Goal: Communication & Community: Ask a question

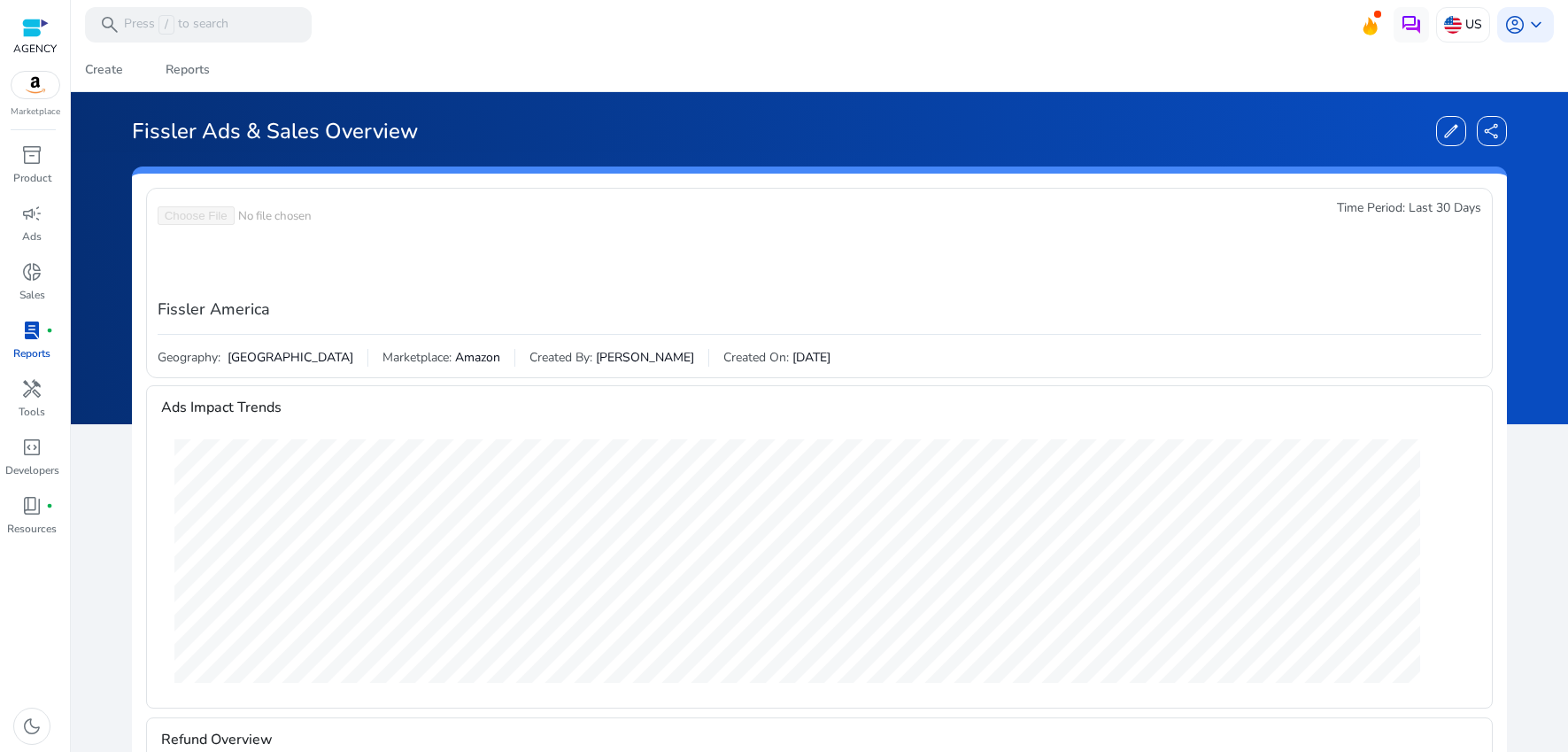
scroll to position [2063, 0]
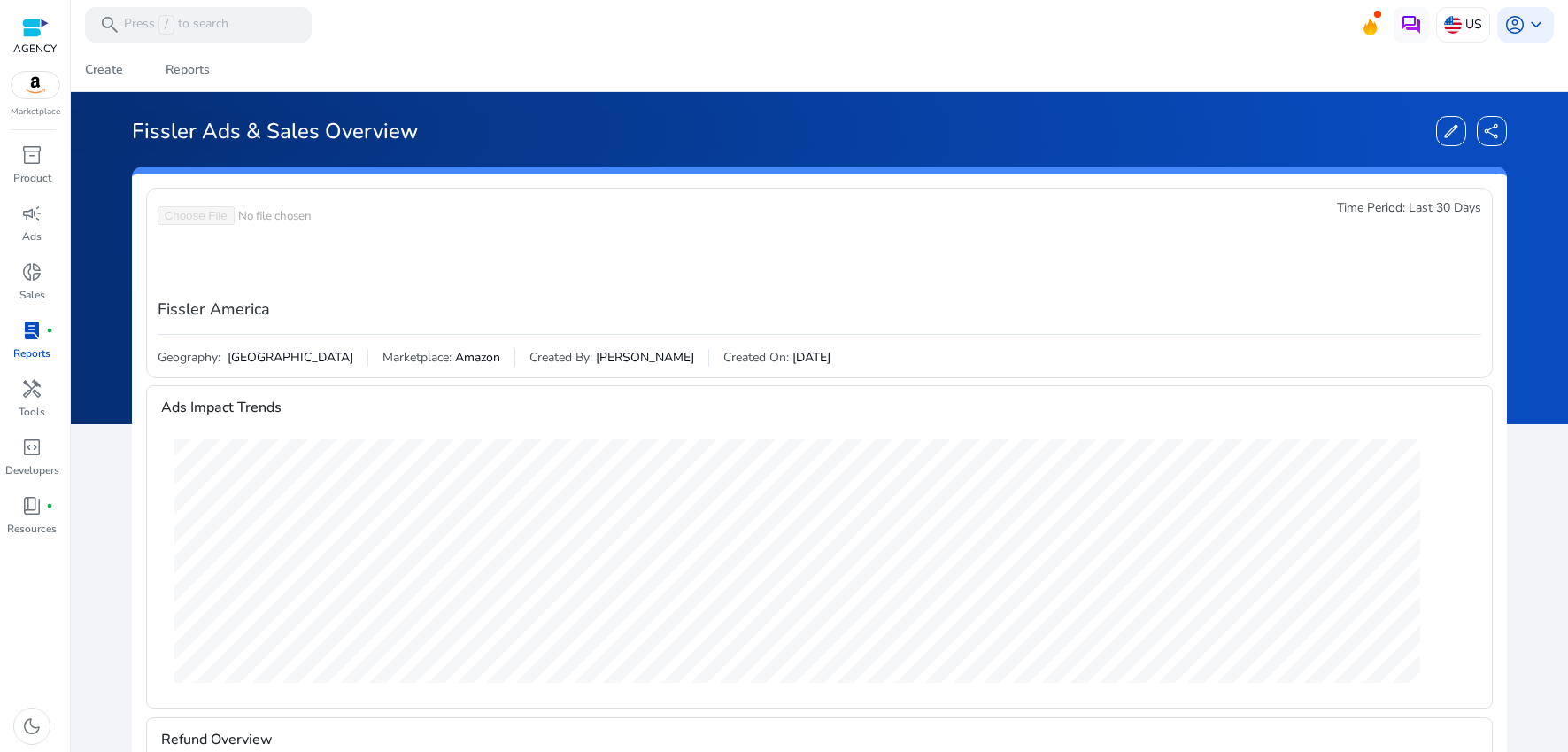
scroll to position [2063, 0]
click at [31, 171] on p "Product" at bounding box center [32, 178] width 38 height 16
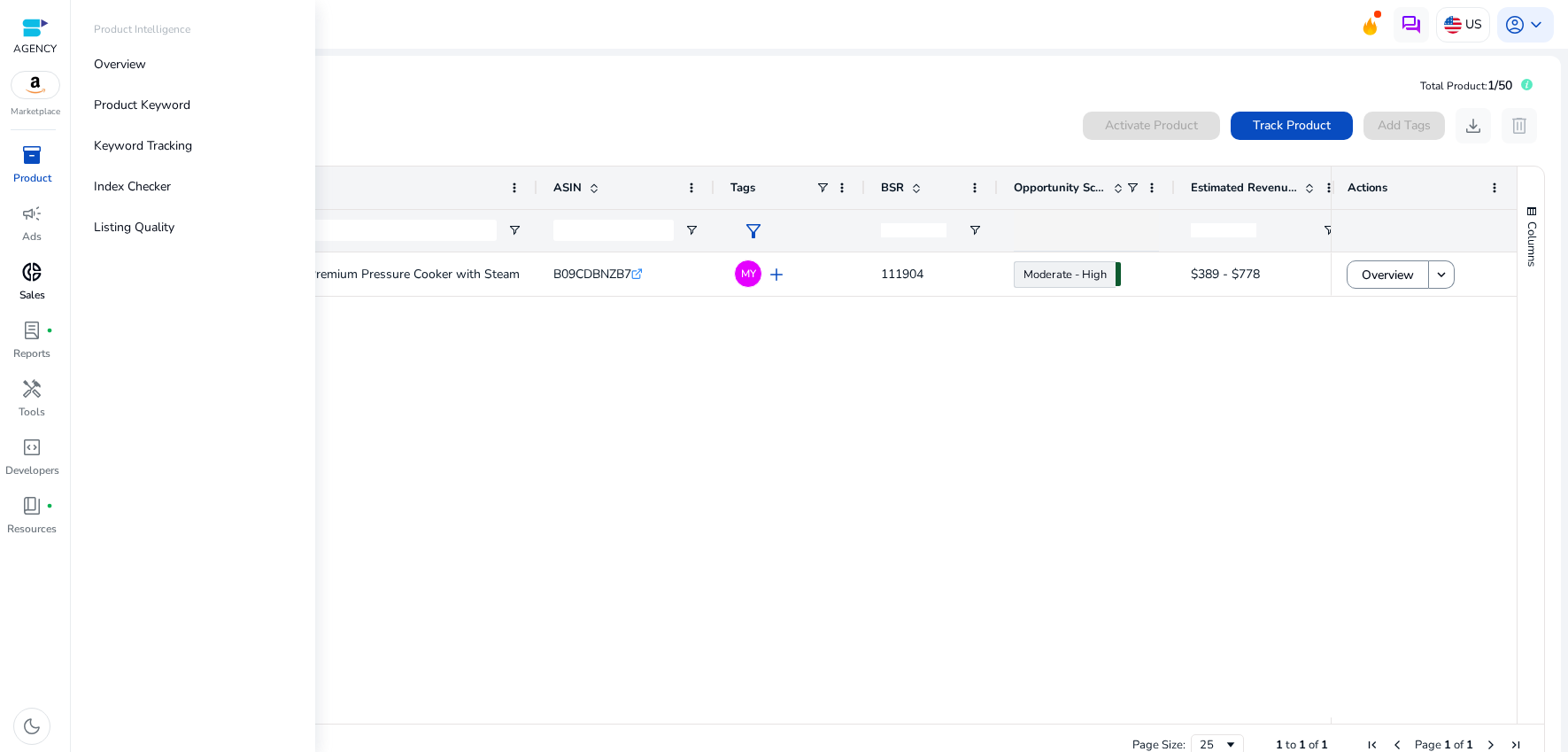
click at [36, 274] on span "donut_small" at bounding box center [31, 272] width 21 height 21
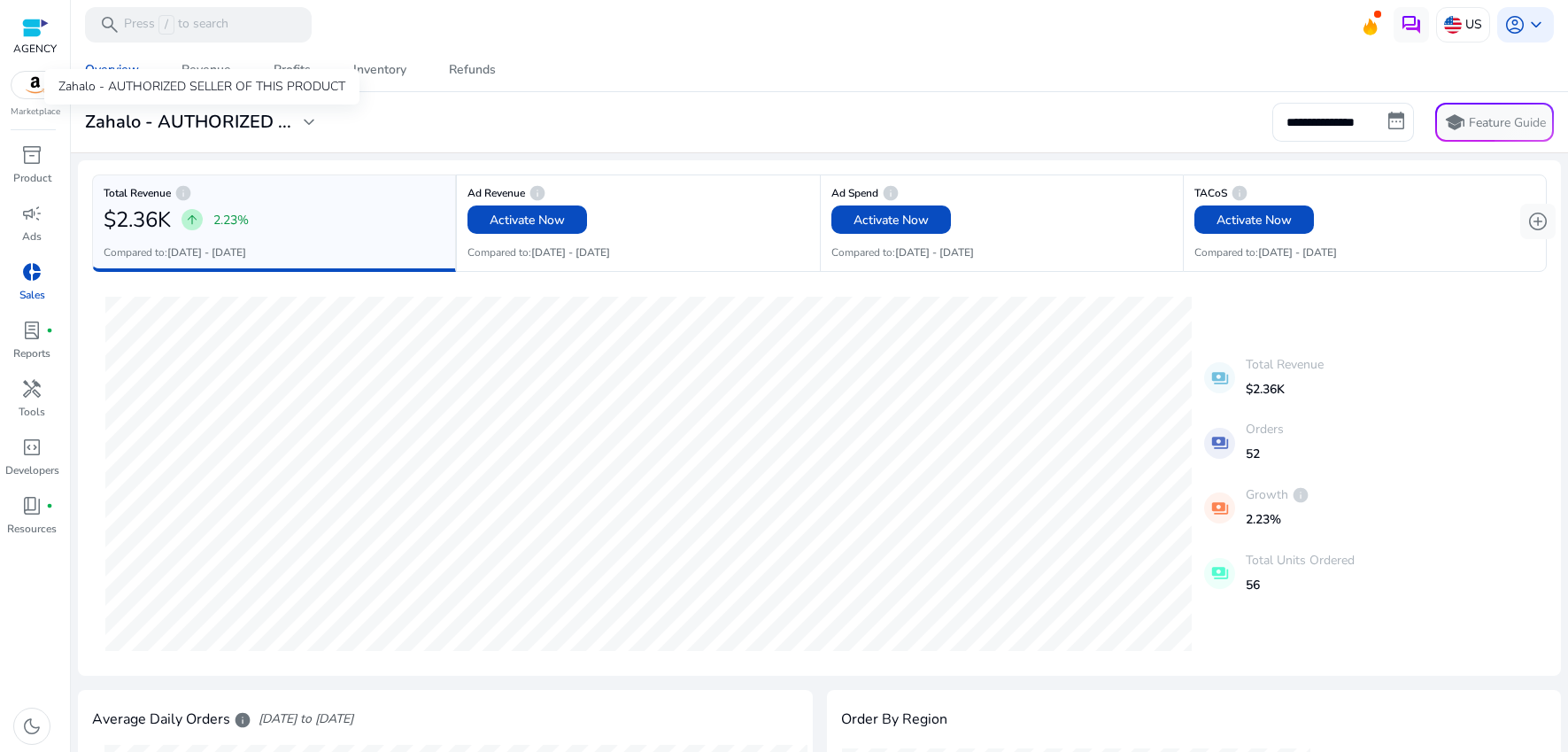
click at [298, 117] on span "expand_more" at bounding box center [308, 121] width 21 height 21
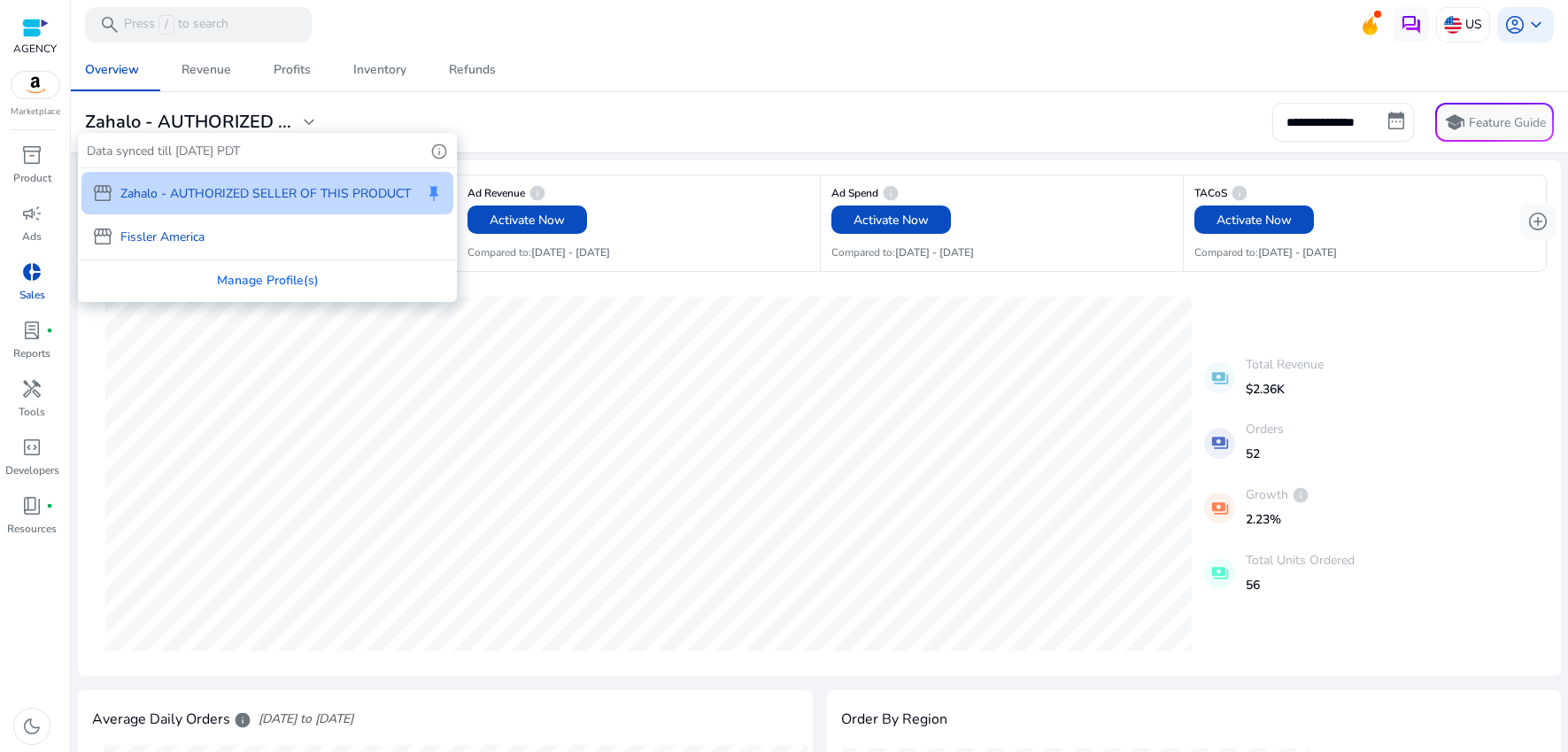
click at [208, 247] on div "storefront Fissler America" at bounding box center [267, 236] width 372 height 43
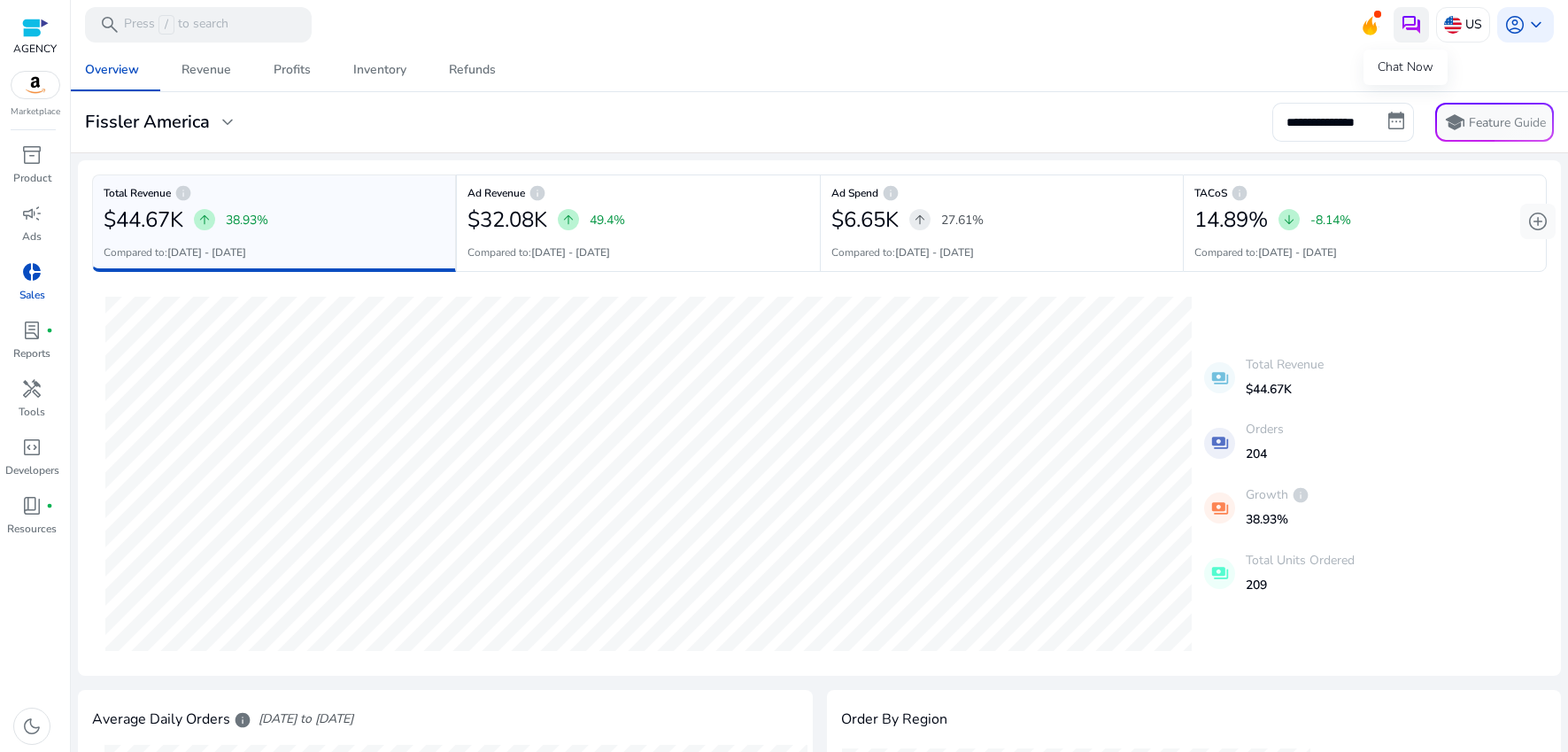
click at [1401, 23] on img at bounding box center [1411, 24] width 21 height 21
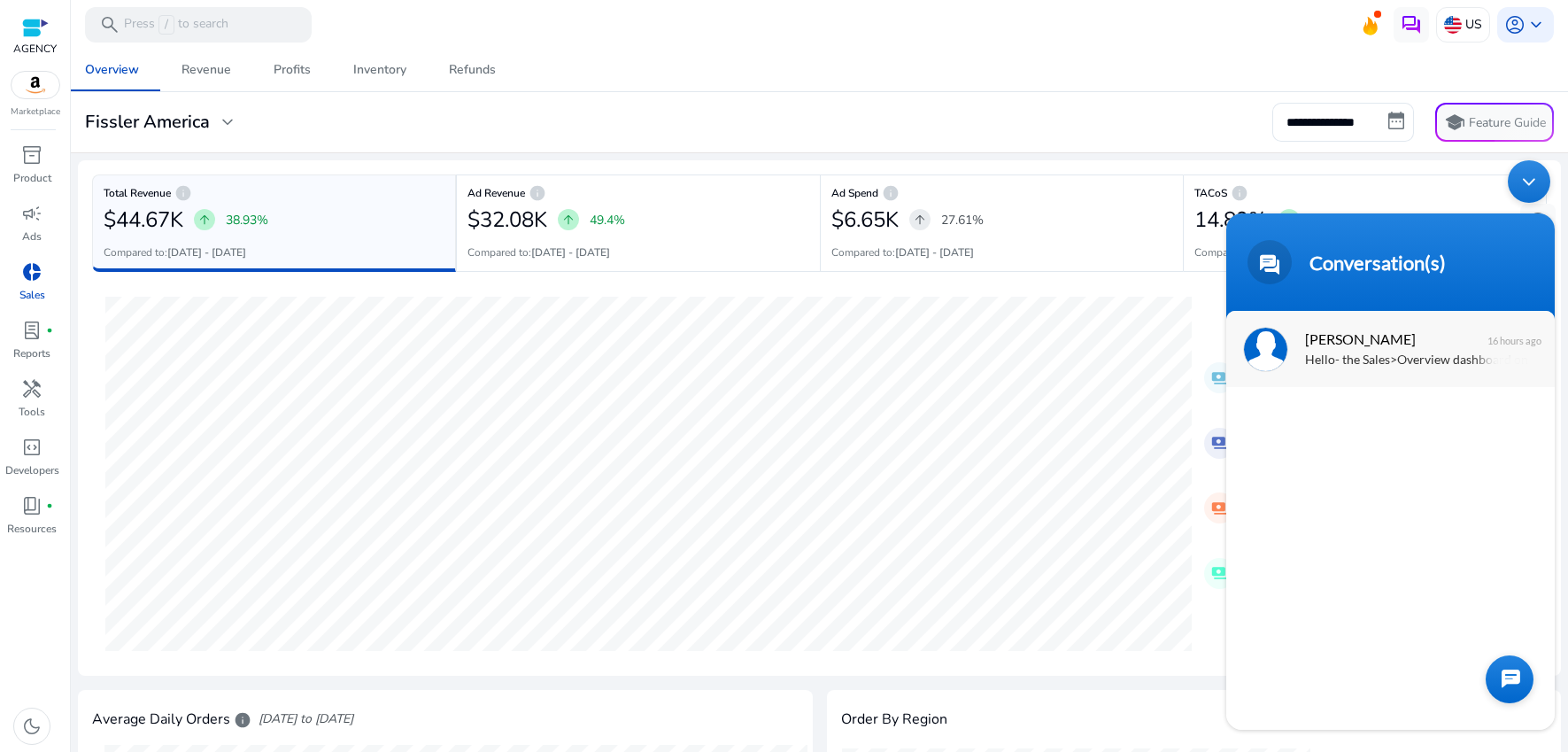
click at [1398, 345] on span "Andy" at bounding box center [1389, 339] width 167 height 24
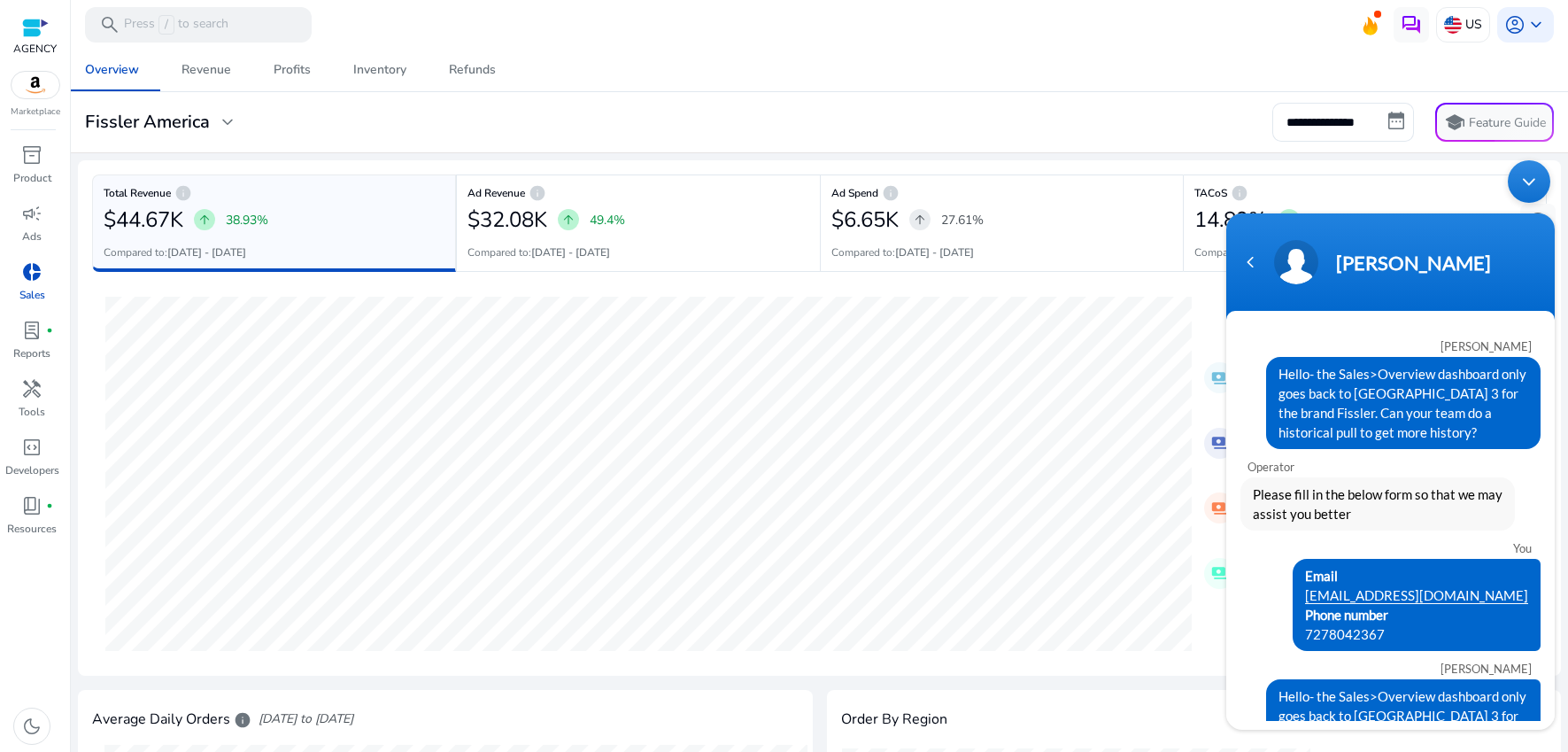
scroll to position [27, 0]
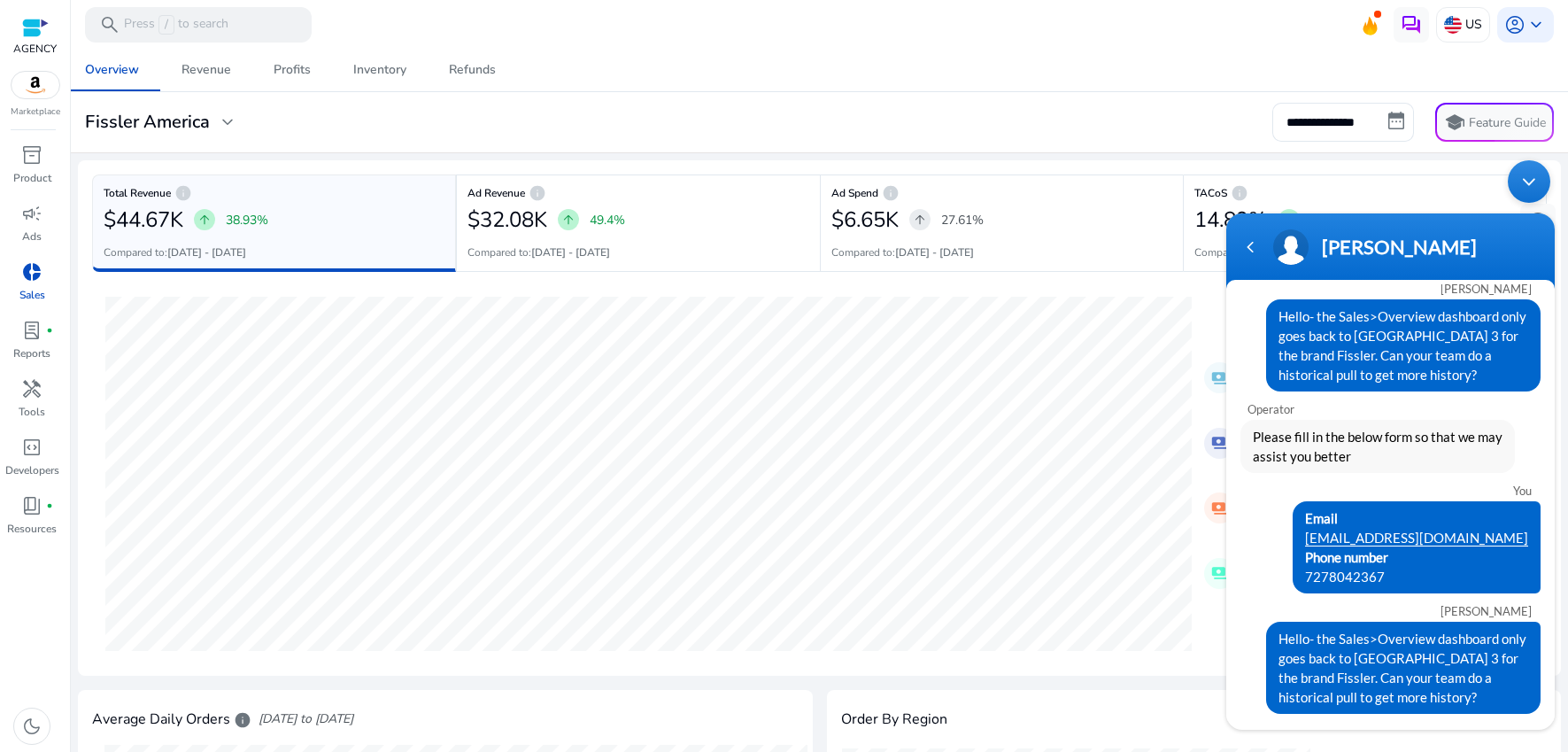
click at [1408, 572] on span "Email mswenson@bluewater.tv Phone number 7278042367" at bounding box center [1417, 547] width 223 height 78
click at [1342, 495] on div "You" at bounding box center [1390, 490] width 284 height 14
click at [1535, 183] on div "Minimize live chat window" at bounding box center [1529, 181] width 43 height 43
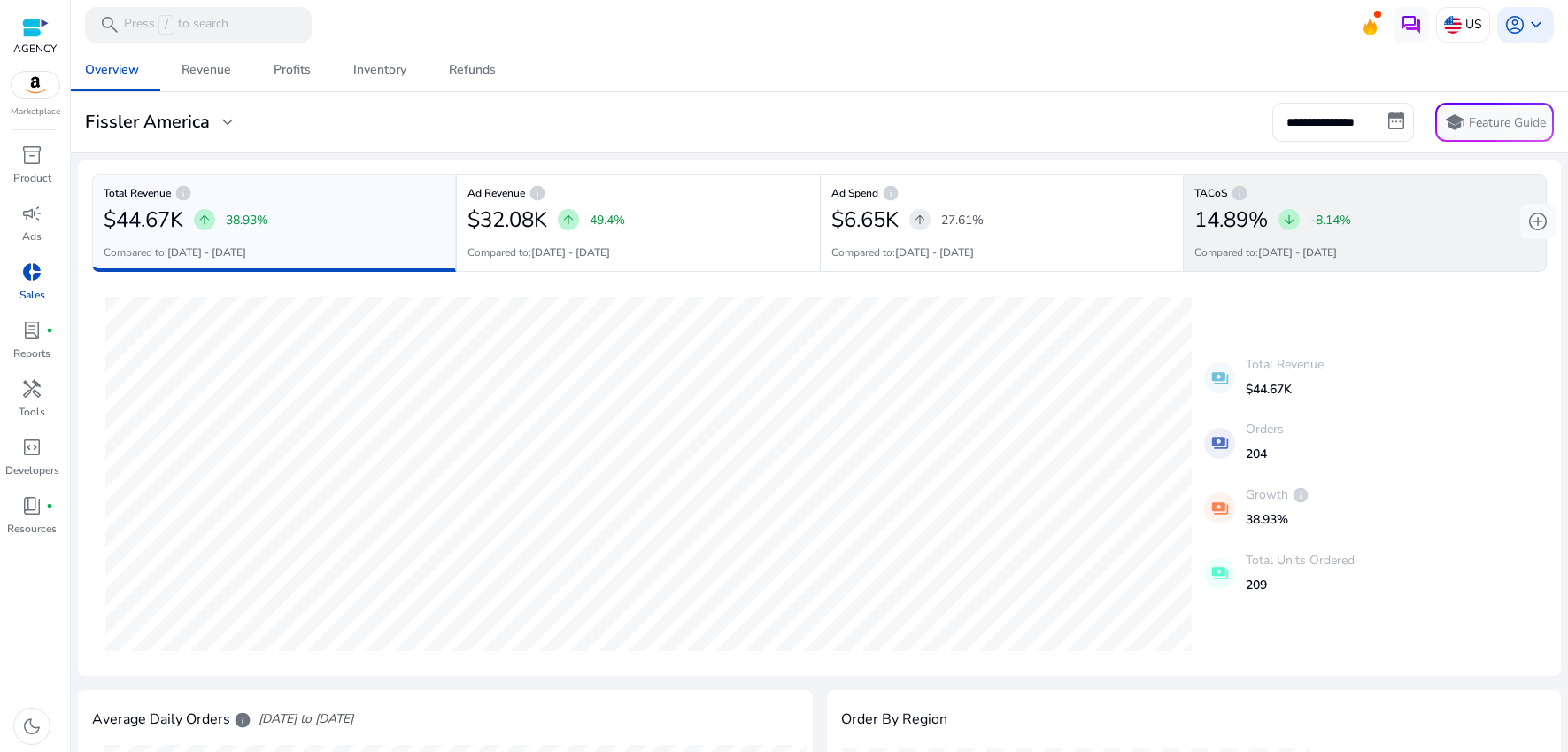
click at [1443, 223] on div "14.89% arrow_downward -8.14%" at bounding box center [1365, 220] width 341 height 36
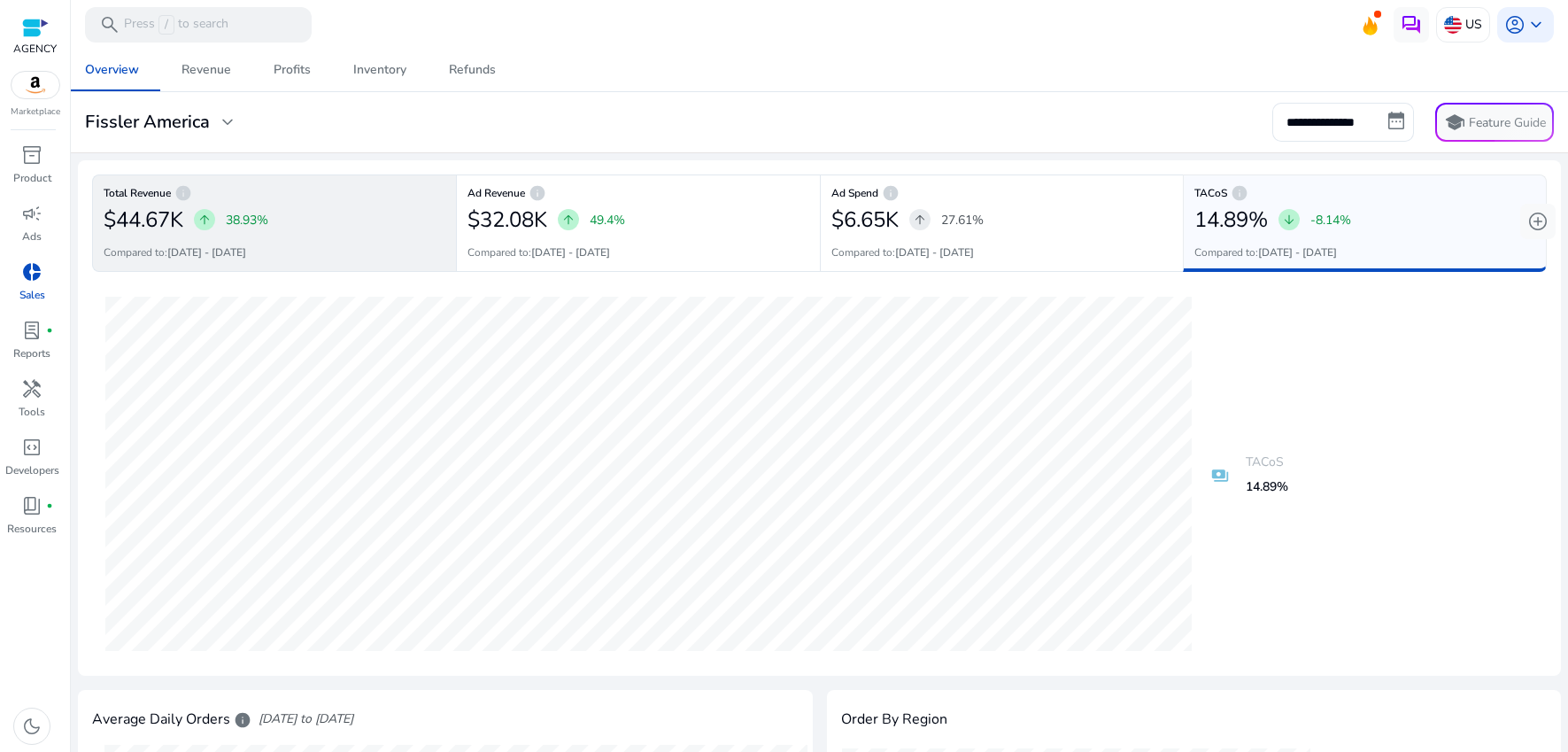
click at [319, 236] on div "$44.67K arrow_upward 38.93%" at bounding box center [274, 220] width 342 height 36
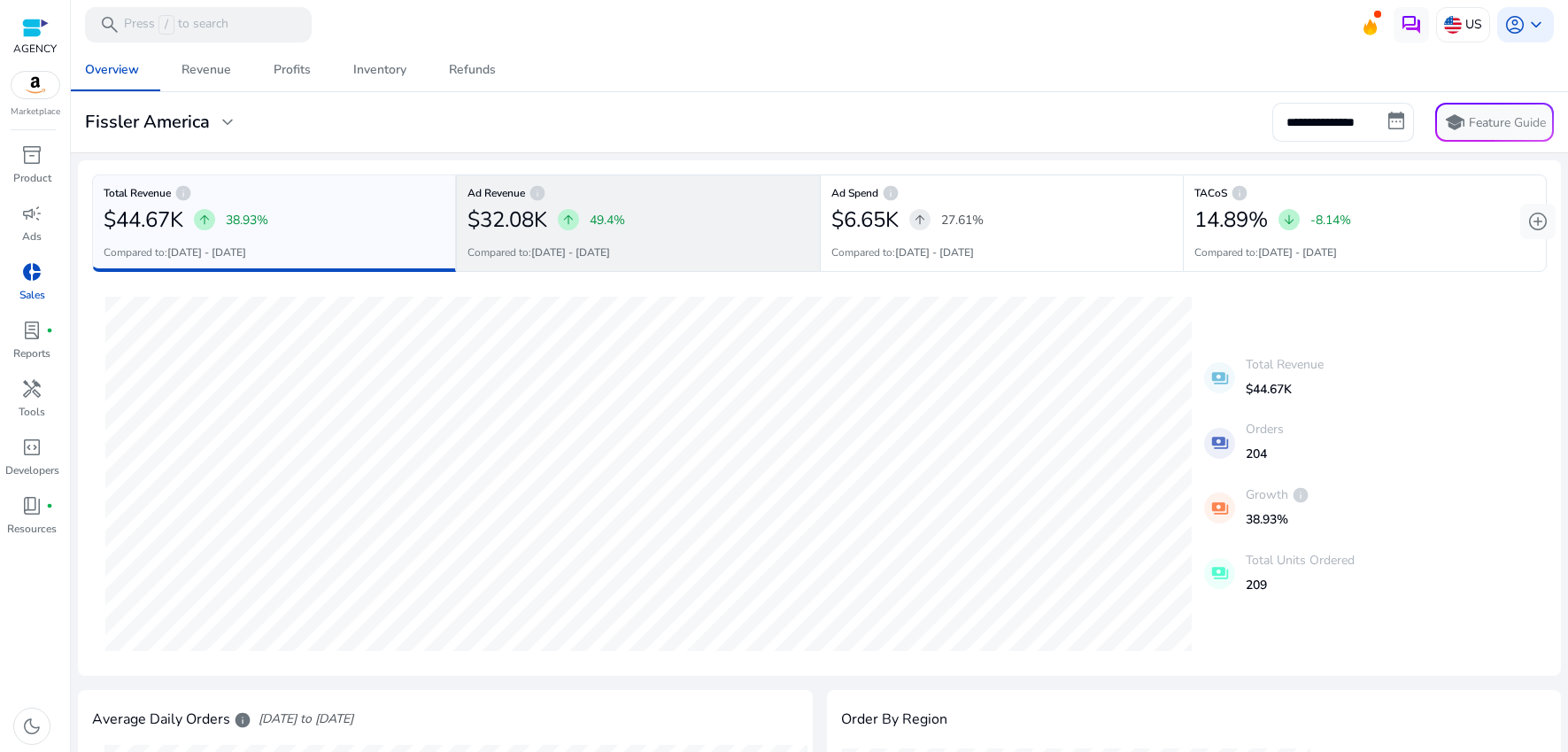
click at [604, 233] on div "arrow_upward 49.4%" at bounding box center [592, 220] width 68 height 30
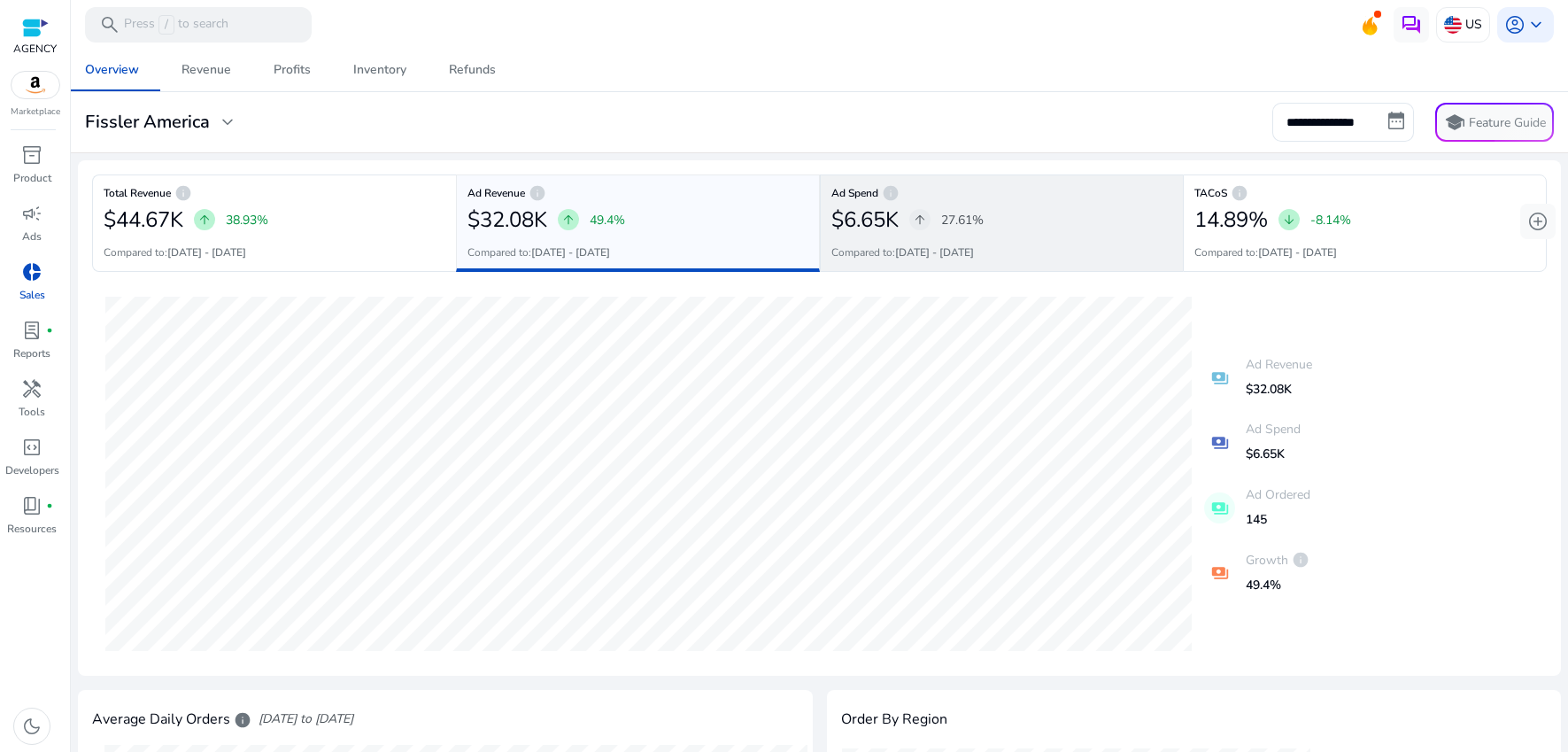
click at [999, 218] on div "$6.65K arrow_upward 27.61%" at bounding box center [1002, 220] width 342 height 36
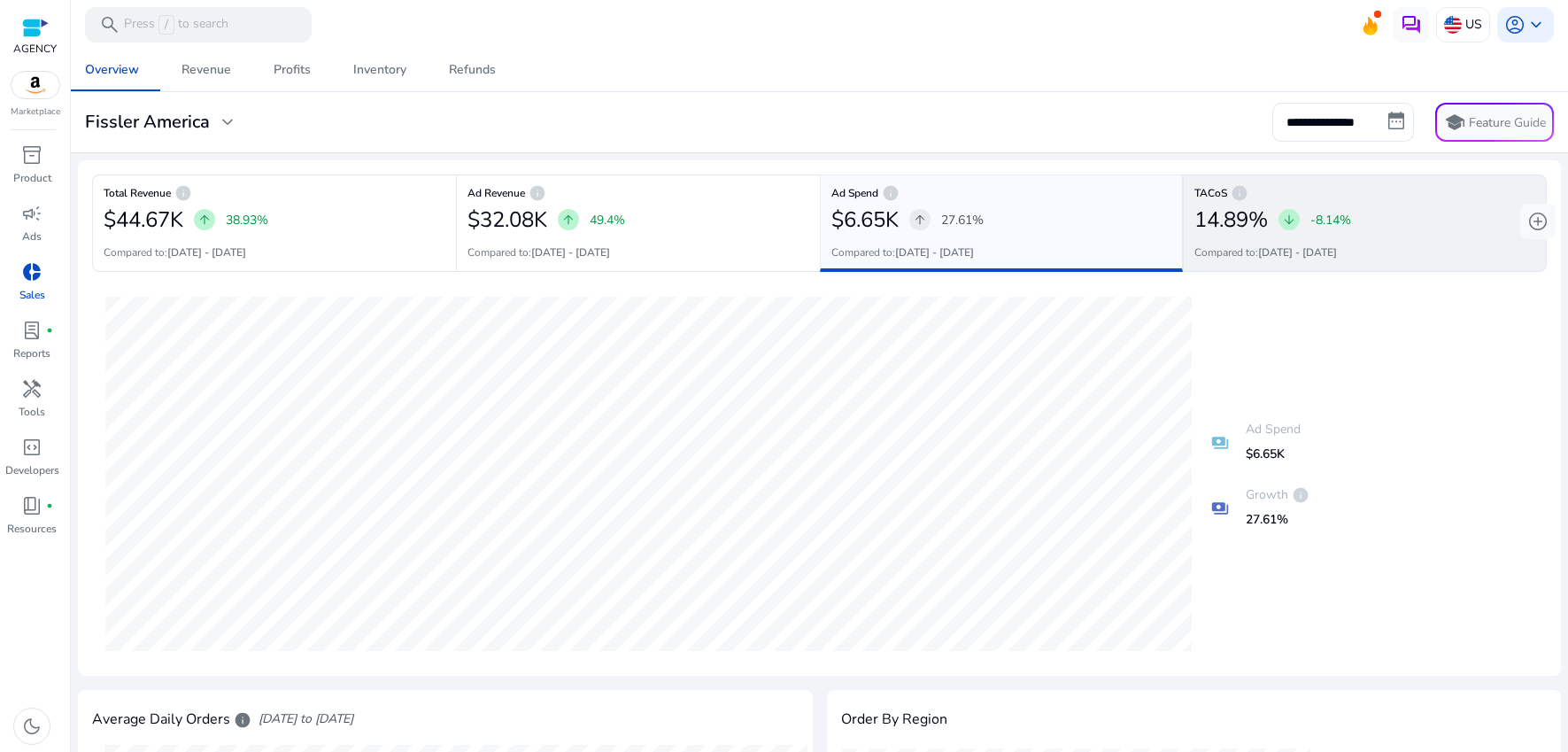
click at [1293, 199] on div "TACoS info 14.89% arrow_downward -8.14% Compared to: 08-09-2025 - 21-09-2025" at bounding box center [1365, 223] width 364 height 97
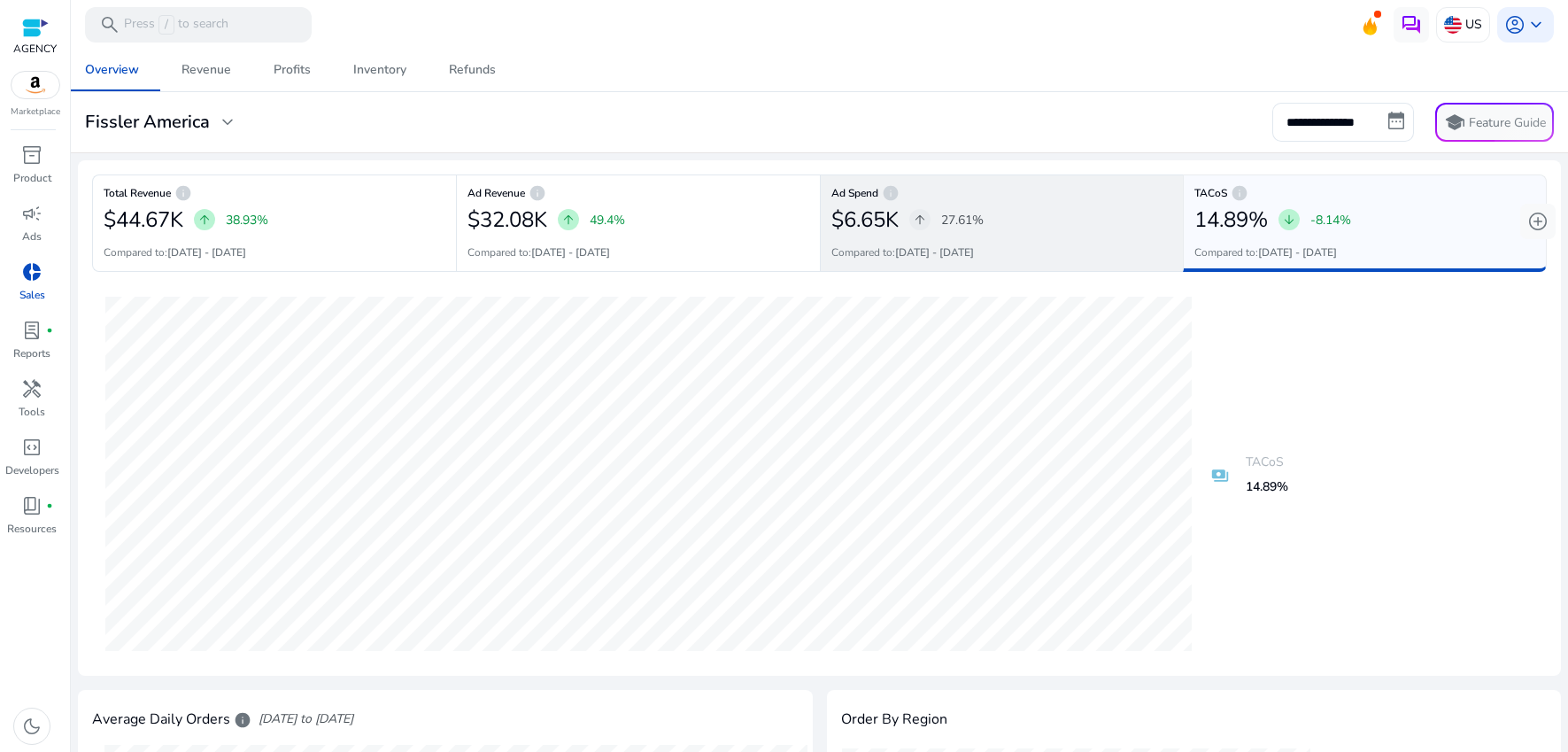
click at [972, 207] on div "arrow_upward 27.61%" at bounding box center [947, 220] width 75 height 30
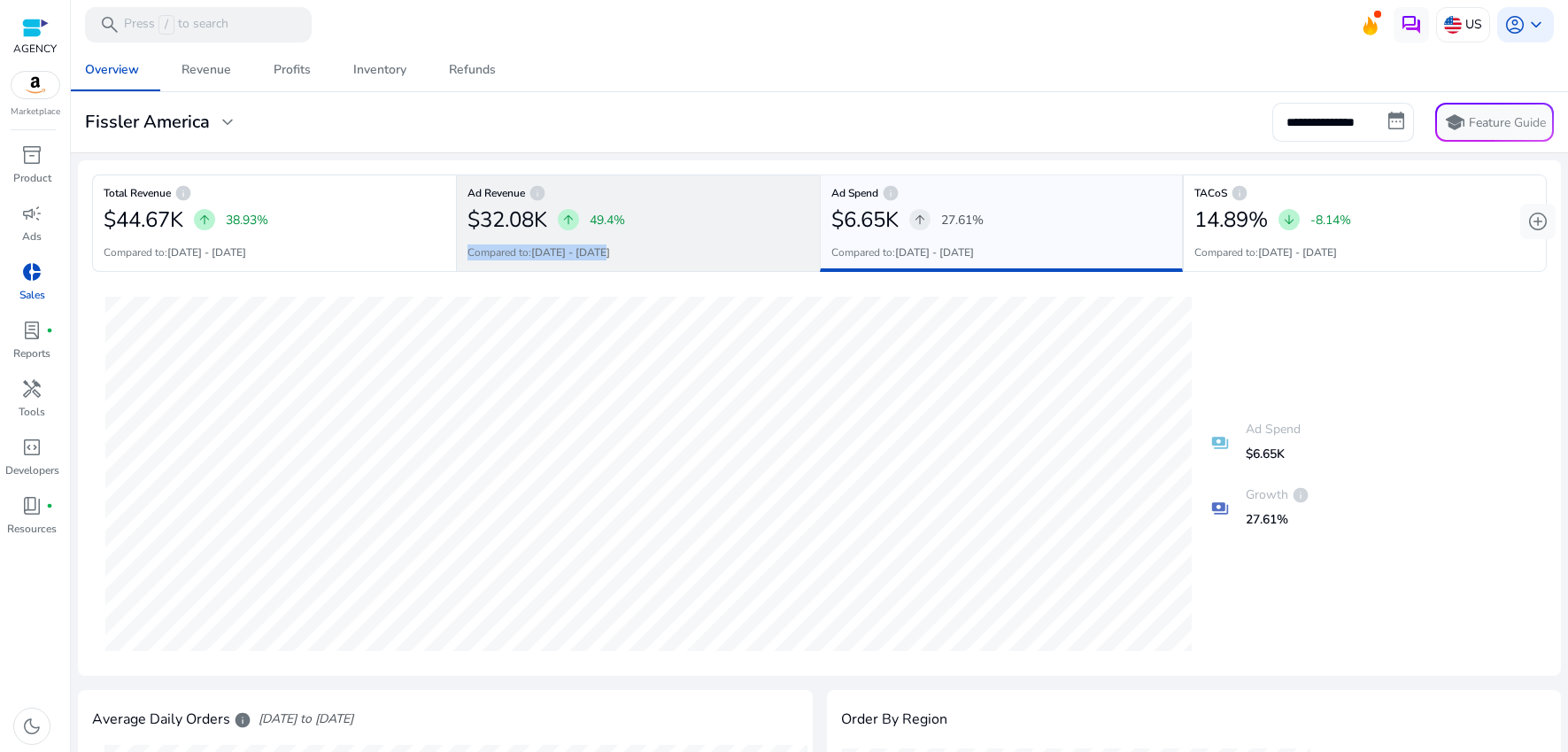
click at [607, 245] on p "Compared to: 08-09-2025 - 21-09-2025" at bounding box center [538, 253] width 142 height 16
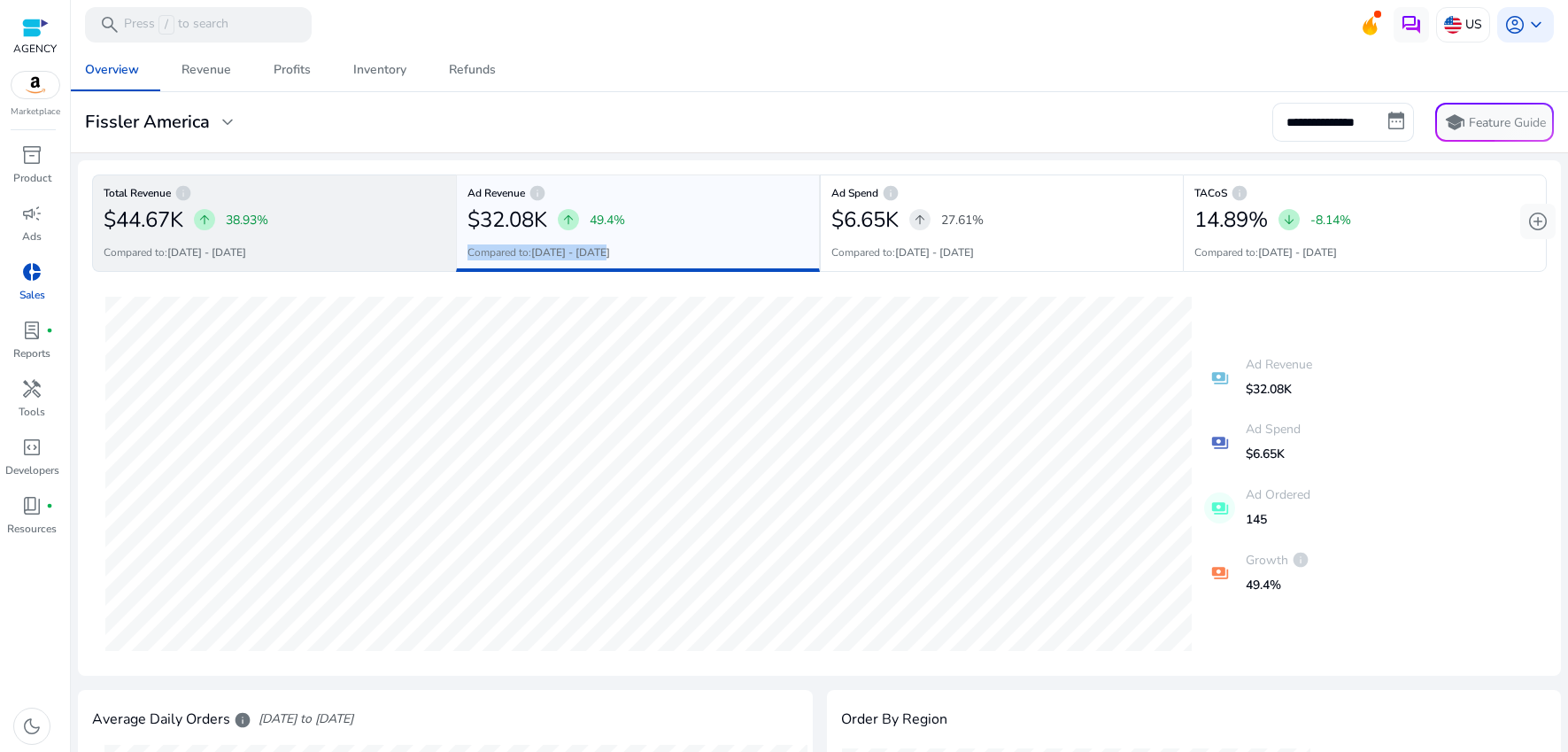
click at [271, 237] on div "Total Revenue info $44.67K arrow_upward 38.93% Compared to: 08-09-2025 - 21-09-…" at bounding box center [274, 223] width 364 height 97
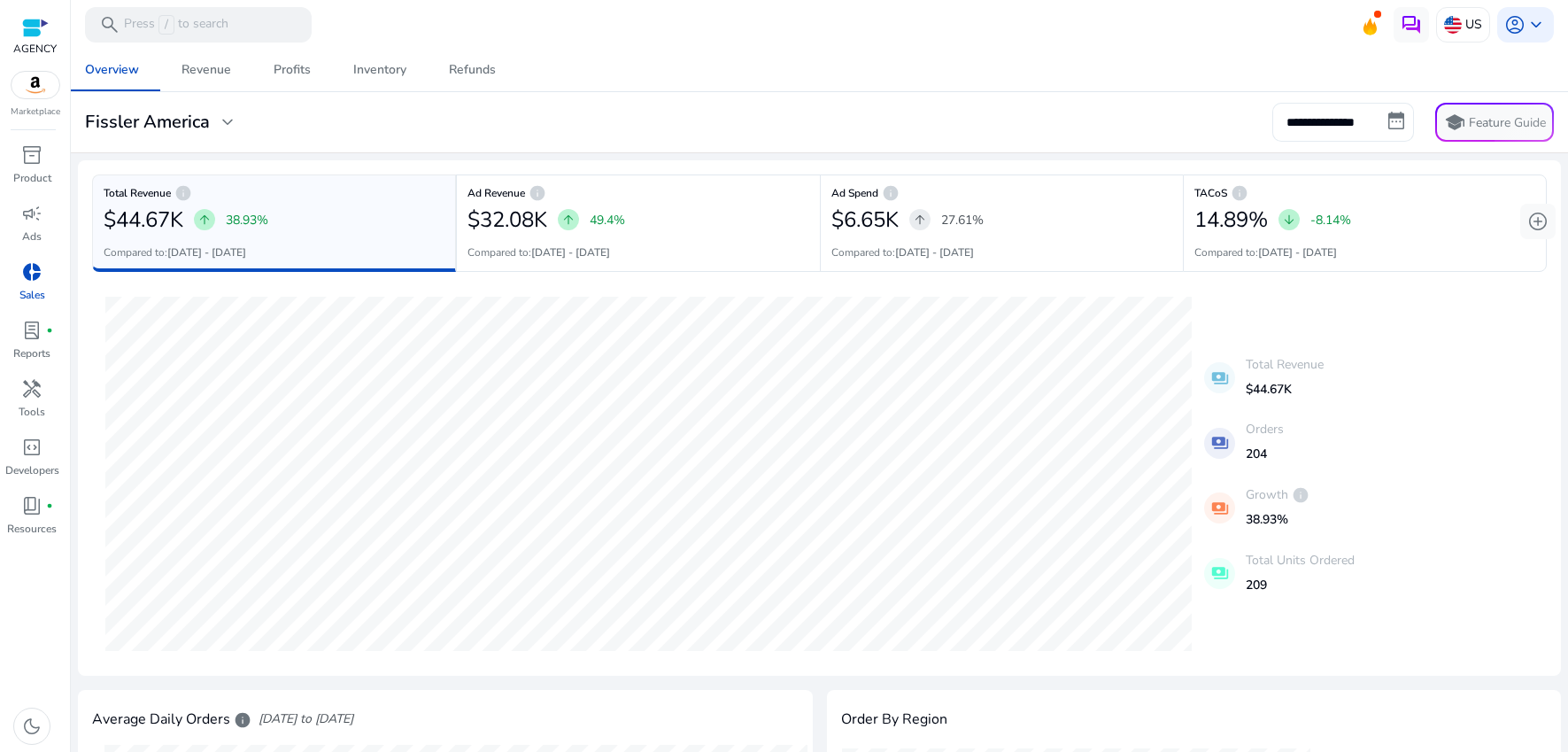
click at [1341, 115] on input "**********" at bounding box center [1343, 121] width 142 height 39
select select "*"
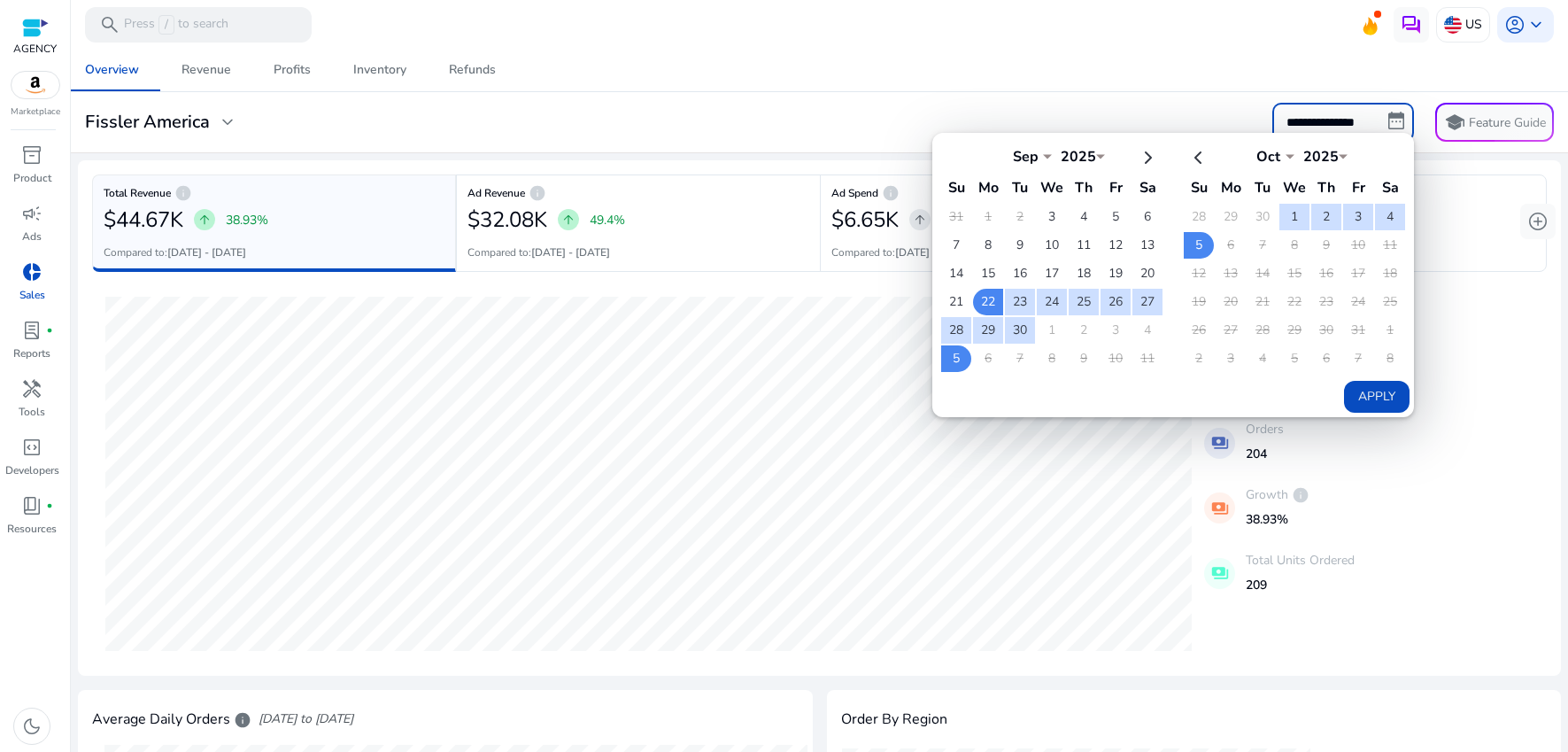
select select "*"
click at [1046, 219] on td "3" at bounding box center [1052, 217] width 30 height 27
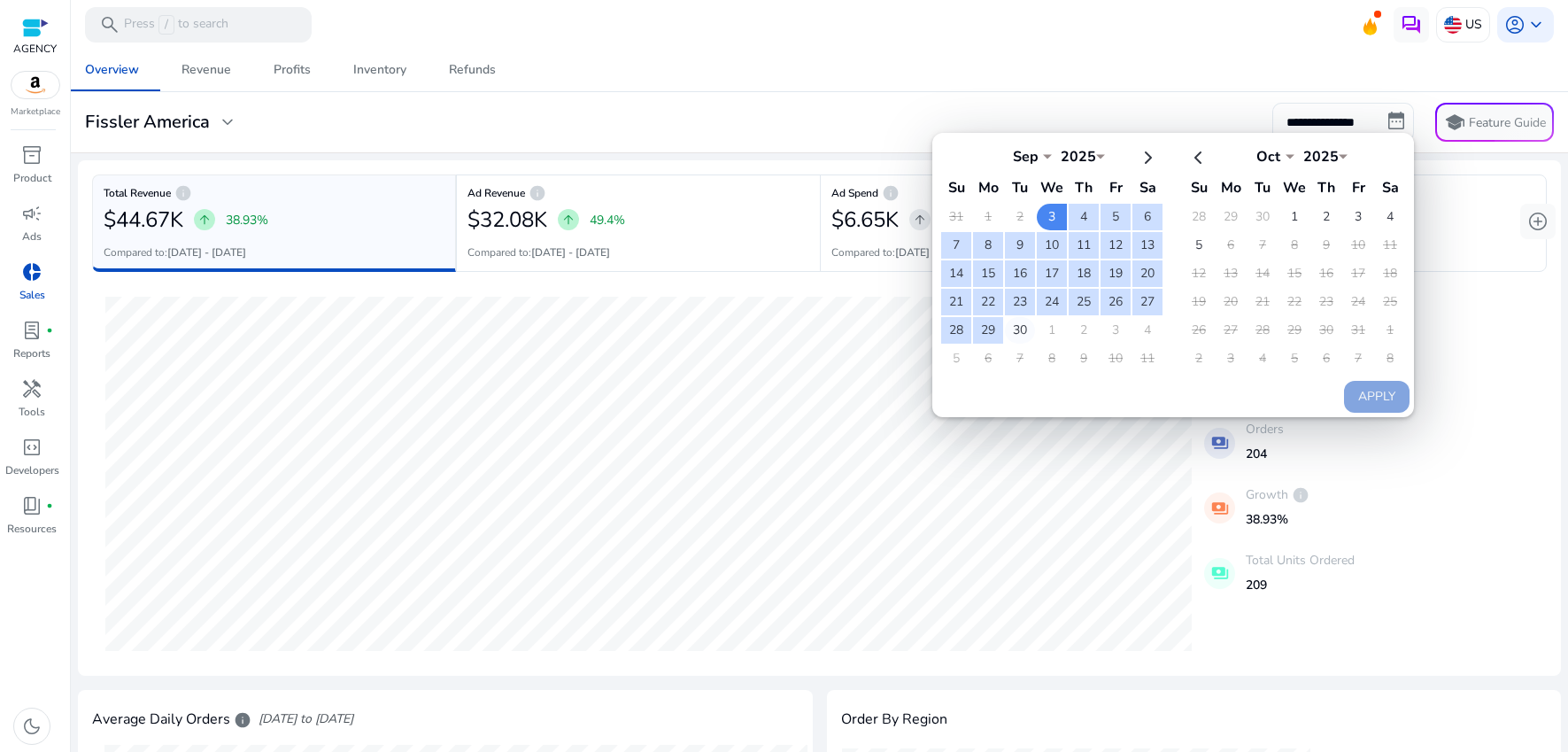
click at [1022, 330] on td "30" at bounding box center [1020, 330] width 30 height 27
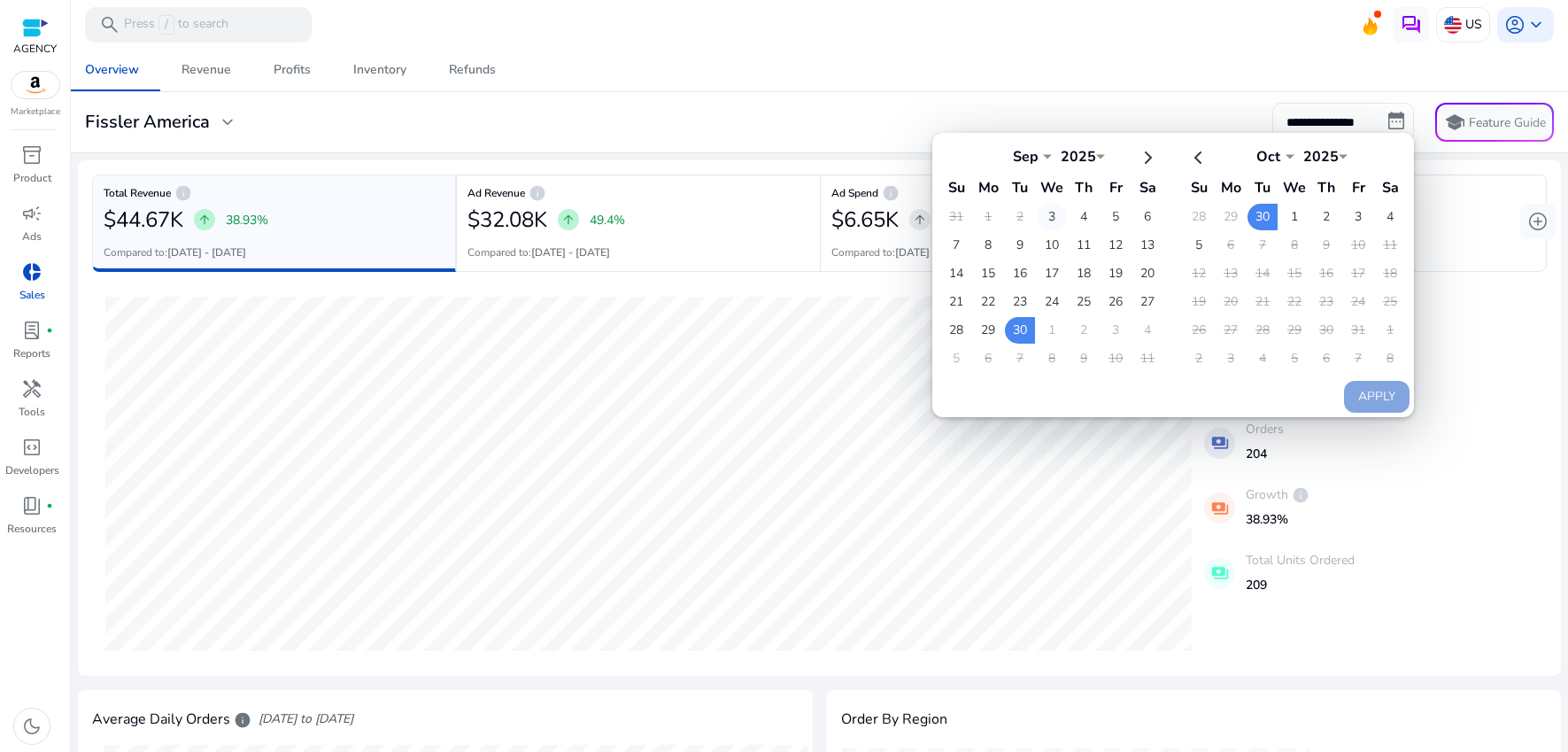
click at [1040, 214] on td "3" at bounding box center [1052, 217] width 30 height 27
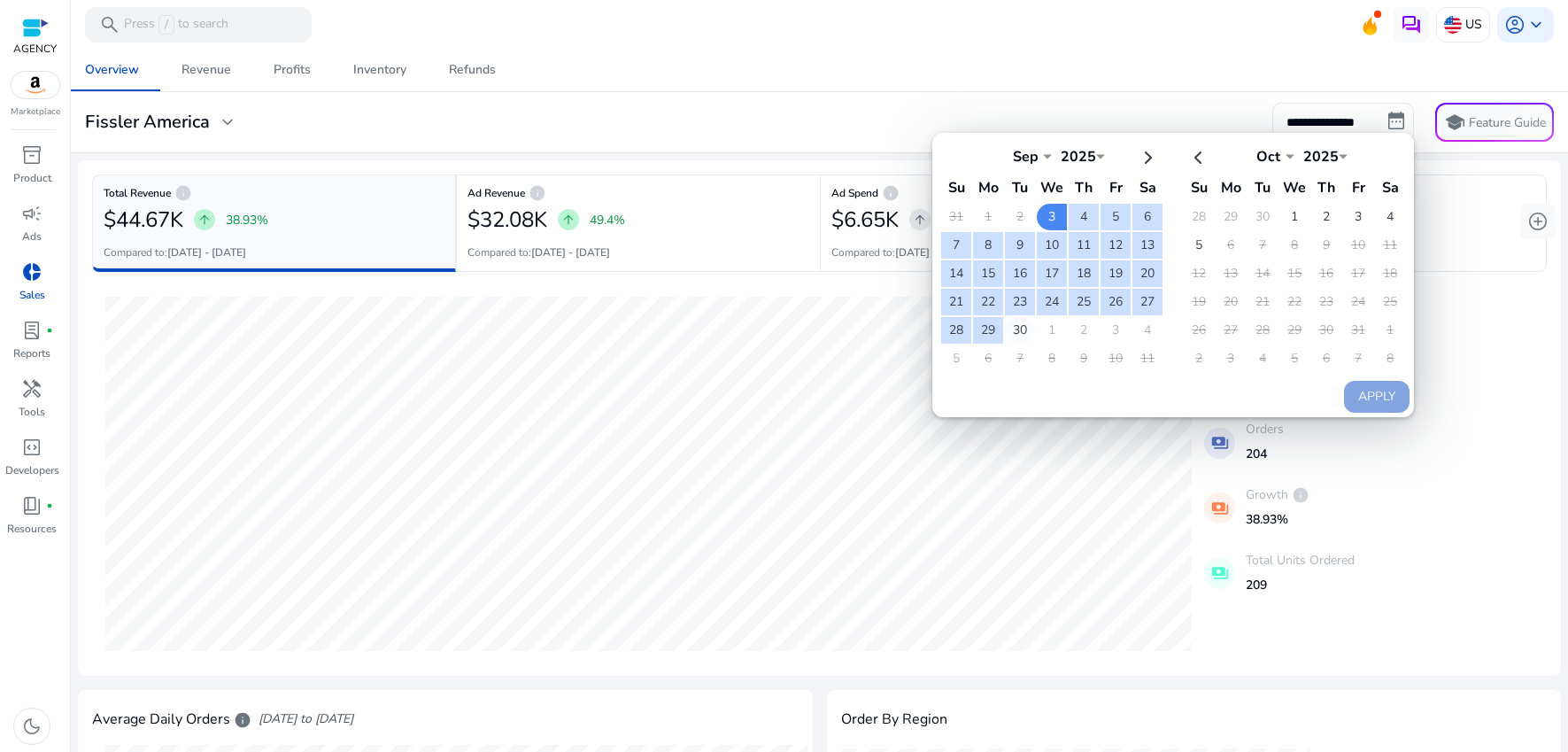
click at [1018, 327] on td "30" at bounding box center [1020, 330] width 30 height 27
click at [1376, 393] on button "Apply" at bounding box center [1377, 397] width 66 height 32
type input "**********"
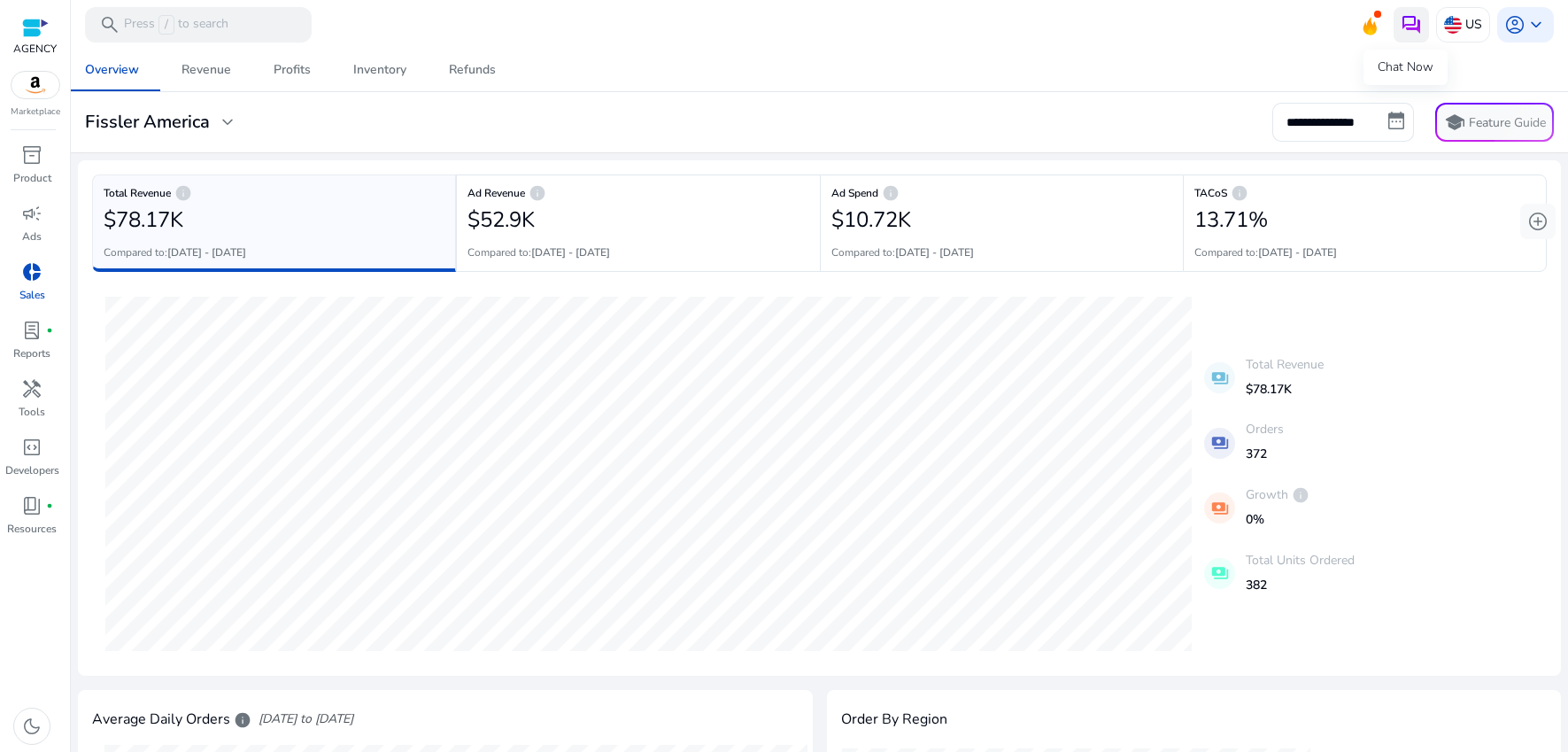
click at [1401, 20] on img at bounding box center [1411, 24] width 21 height 21
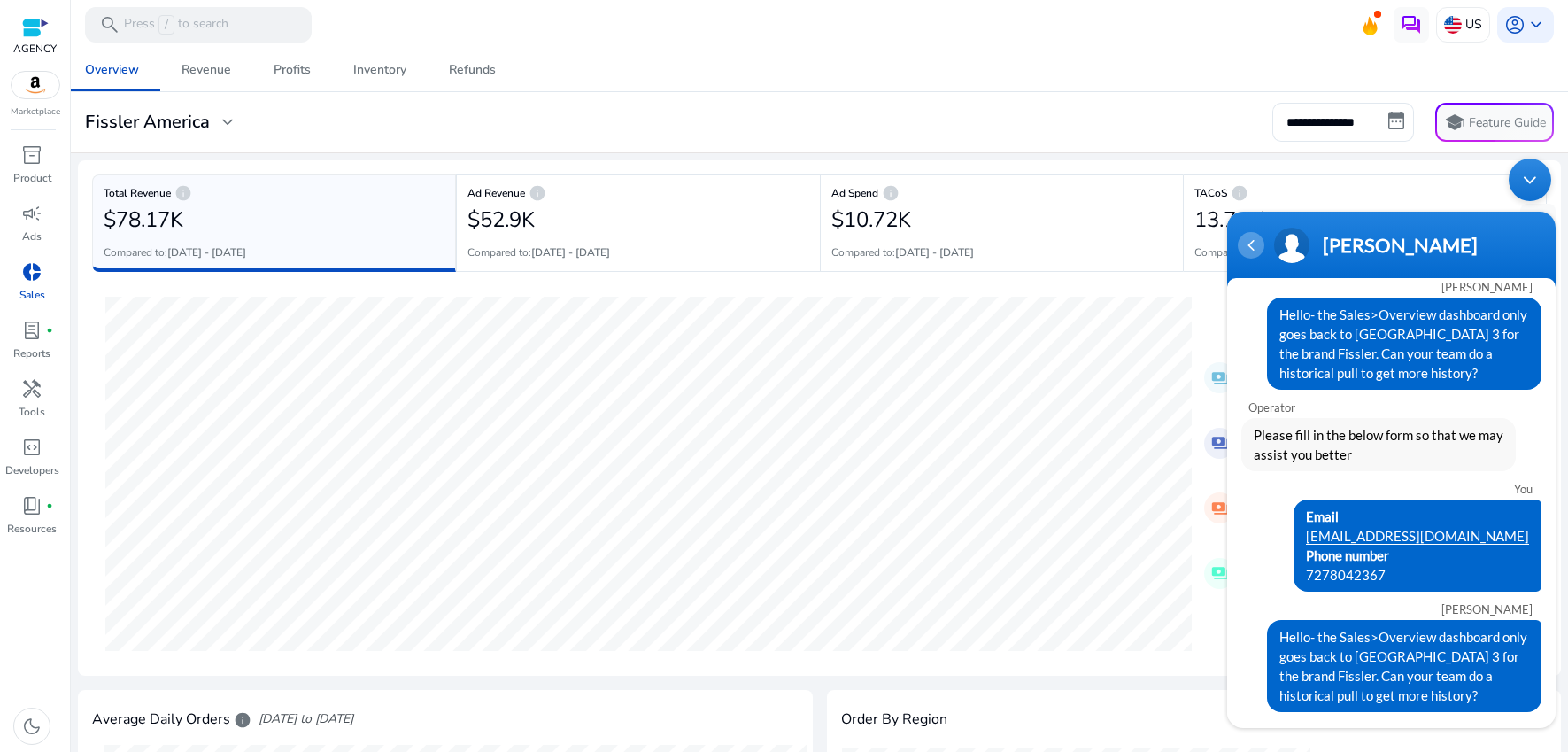
click at [1244, 248] on div "Navigation go back" at bounding box center [1251, 245] width 27 height 27
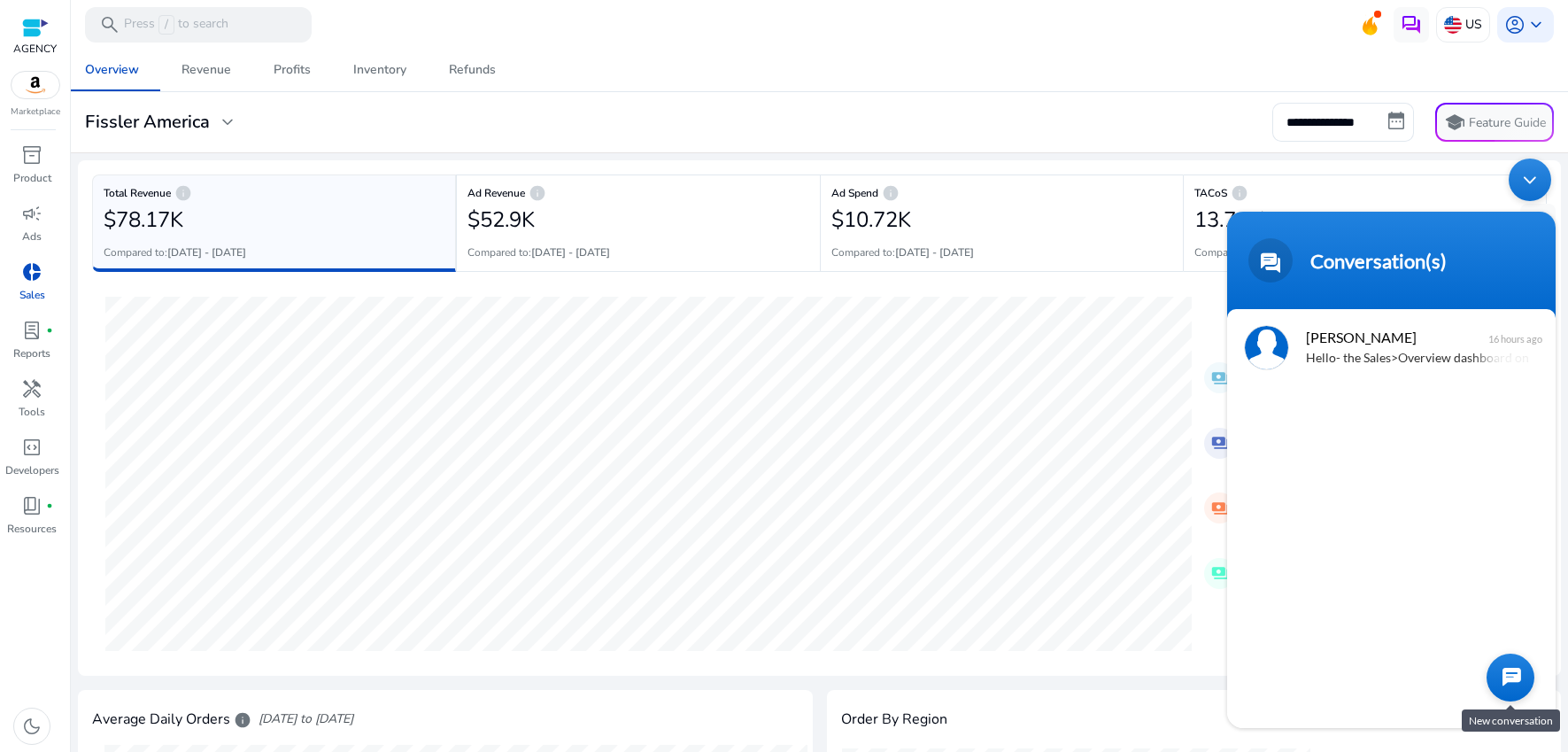
click at [1526, 663] on div at bounding box center [1510, 677] width 48 height 48
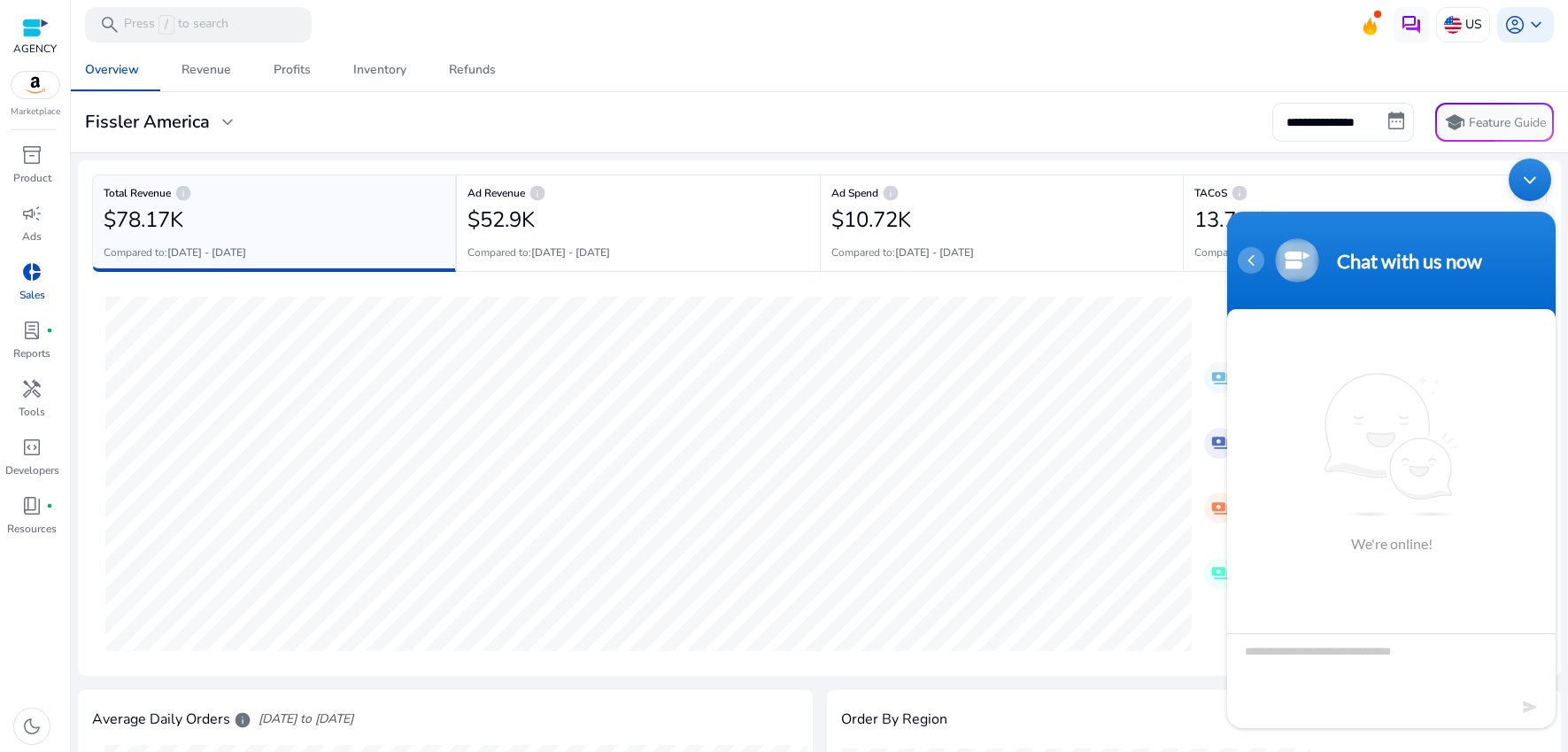
click at [1253, 263] on div "Navigation go back" at bounding box center [1251, 261] width 27 height 27
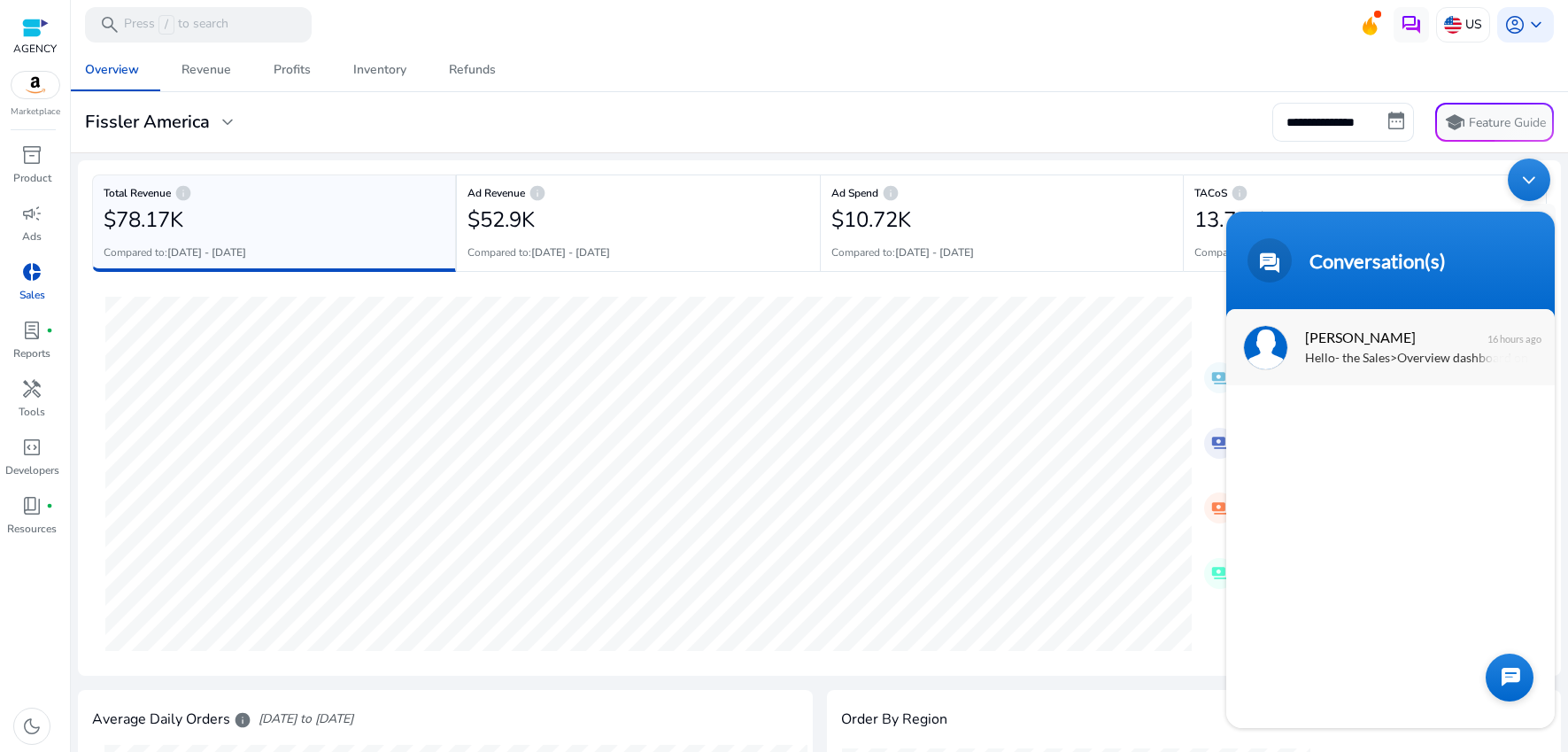
click at [1340, 356] on div "Hello- the Sales>Overview dashboard only goes back to Sepetember 3 for the bran…" at bounding box center [1417, 359] width 223 height 20
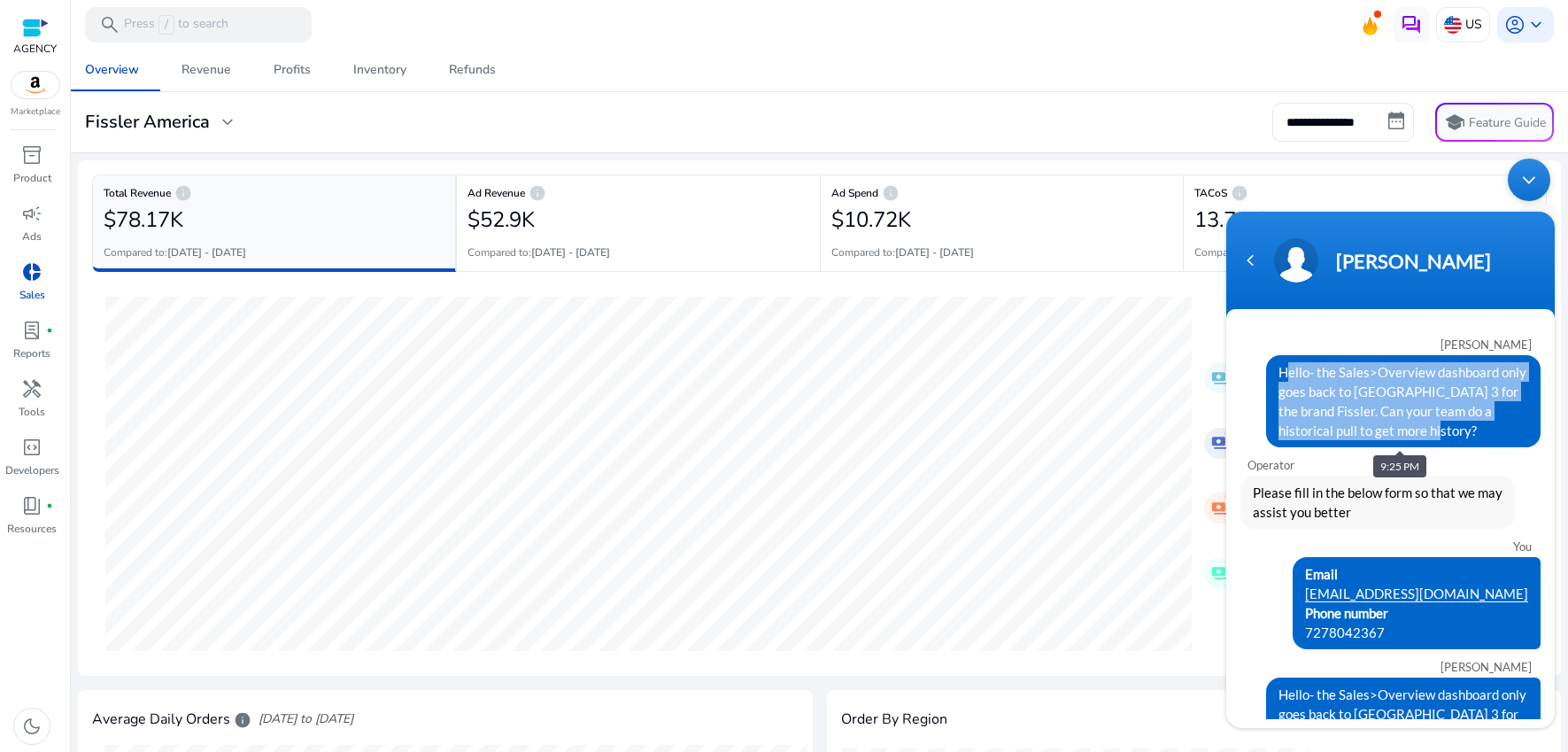
drag, startPoint x: 1272, startPoint y: 373, endPoint x: 1416, endPoint y: 443, distance: 160.1
click at [1416, 443] on div "Hello- the Sales>Overview dashboard only goes back to Sepetember 3 for the bran…" at bounding box center [1404, 401] width 274 height 93
copy span "Hello- the Sales>Overview dashboard only goes back to Sepetember 3 for the bran…"
click at [1251, 259] on div "Navigation go back" at bounding box center [1250, 261] width 27 height 27
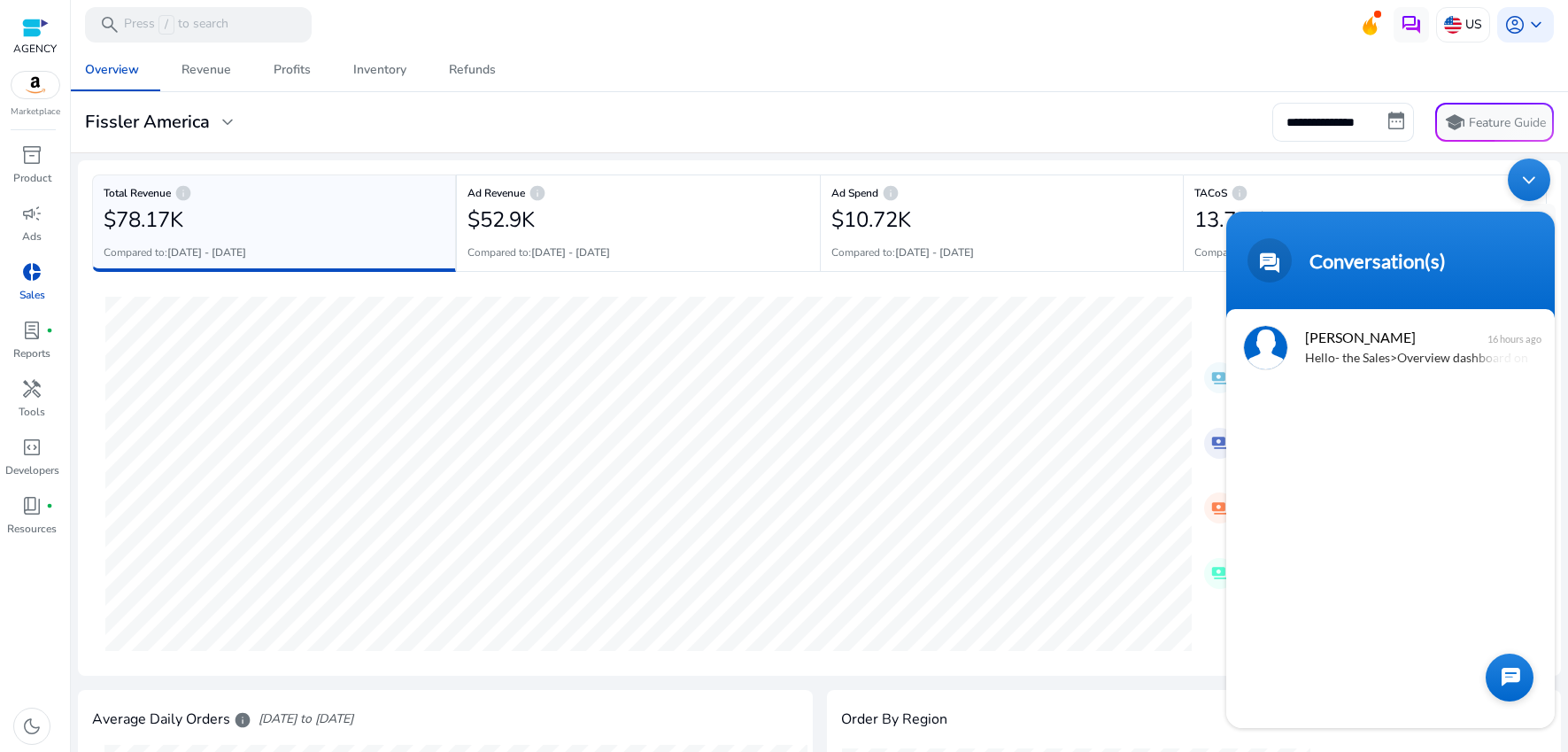
click at [1530, 678] on div at bounding box center [1510, 677] width 48 height 48
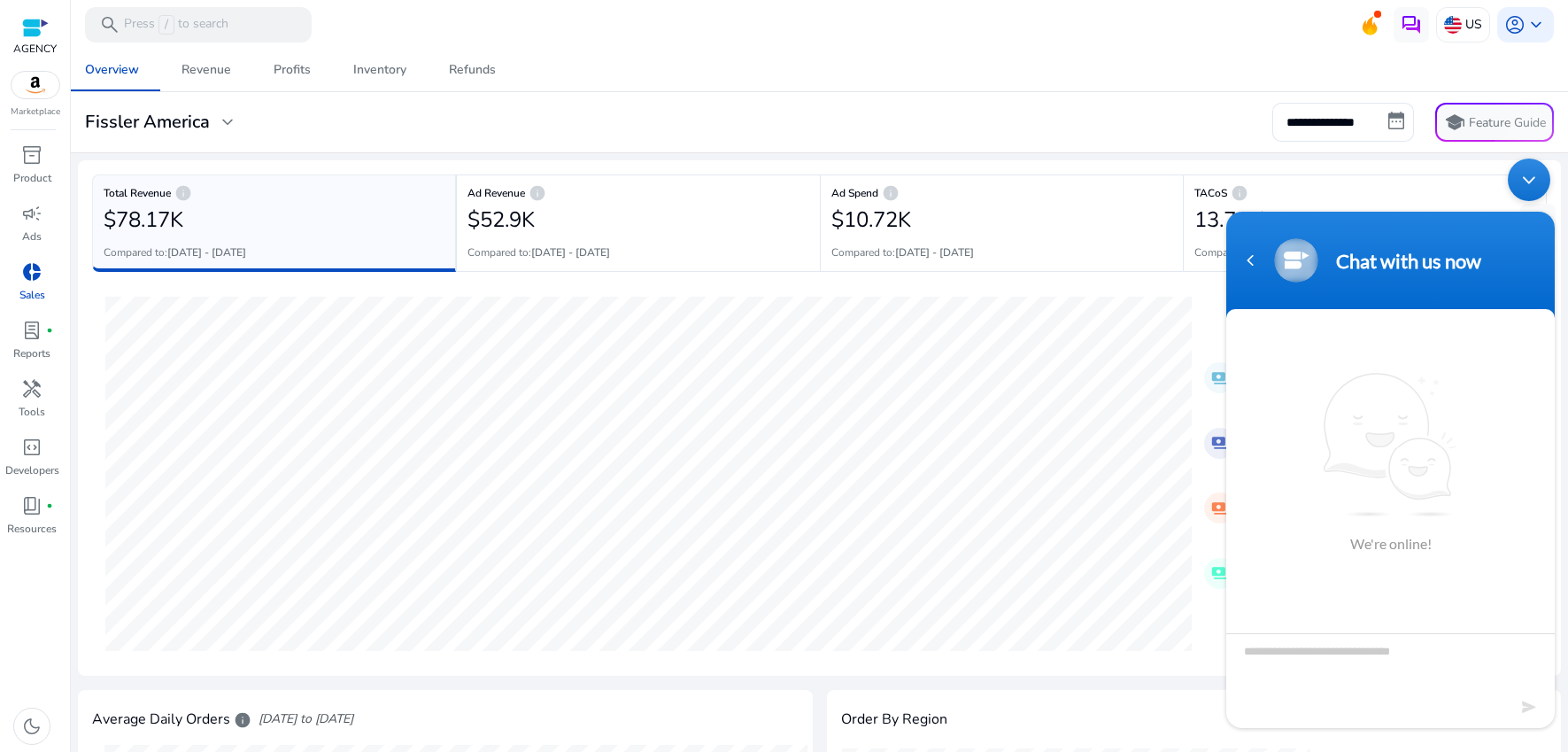
click at [1284, 660] on textarea "Type your message and hit 'Enter'" at bounding box center [1391, 664] width 328 height 62
type textarea "**********"
click at [1530, 703] on em at bounding box center [1530, 707] width 17 height 24
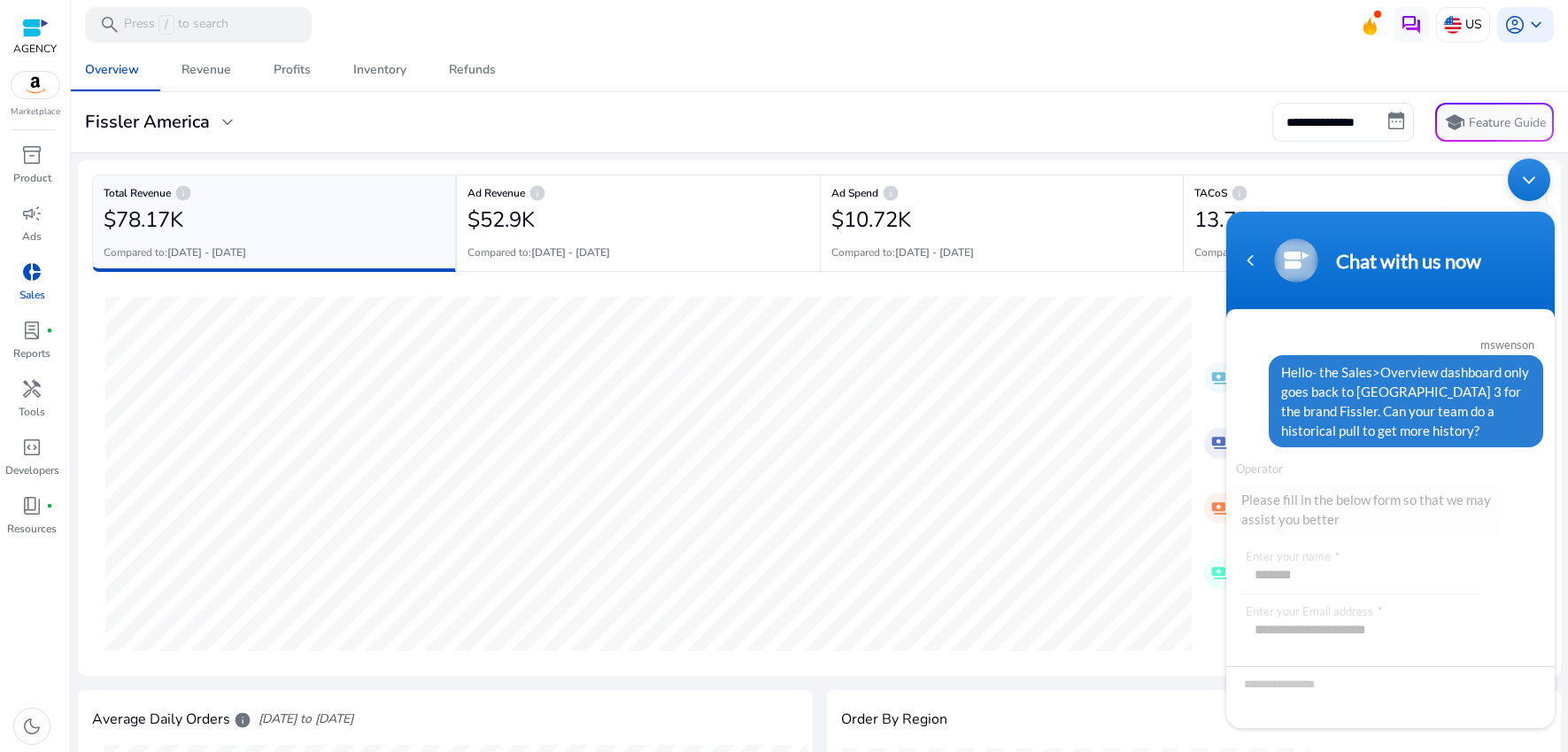
scroll to position [139, 0]
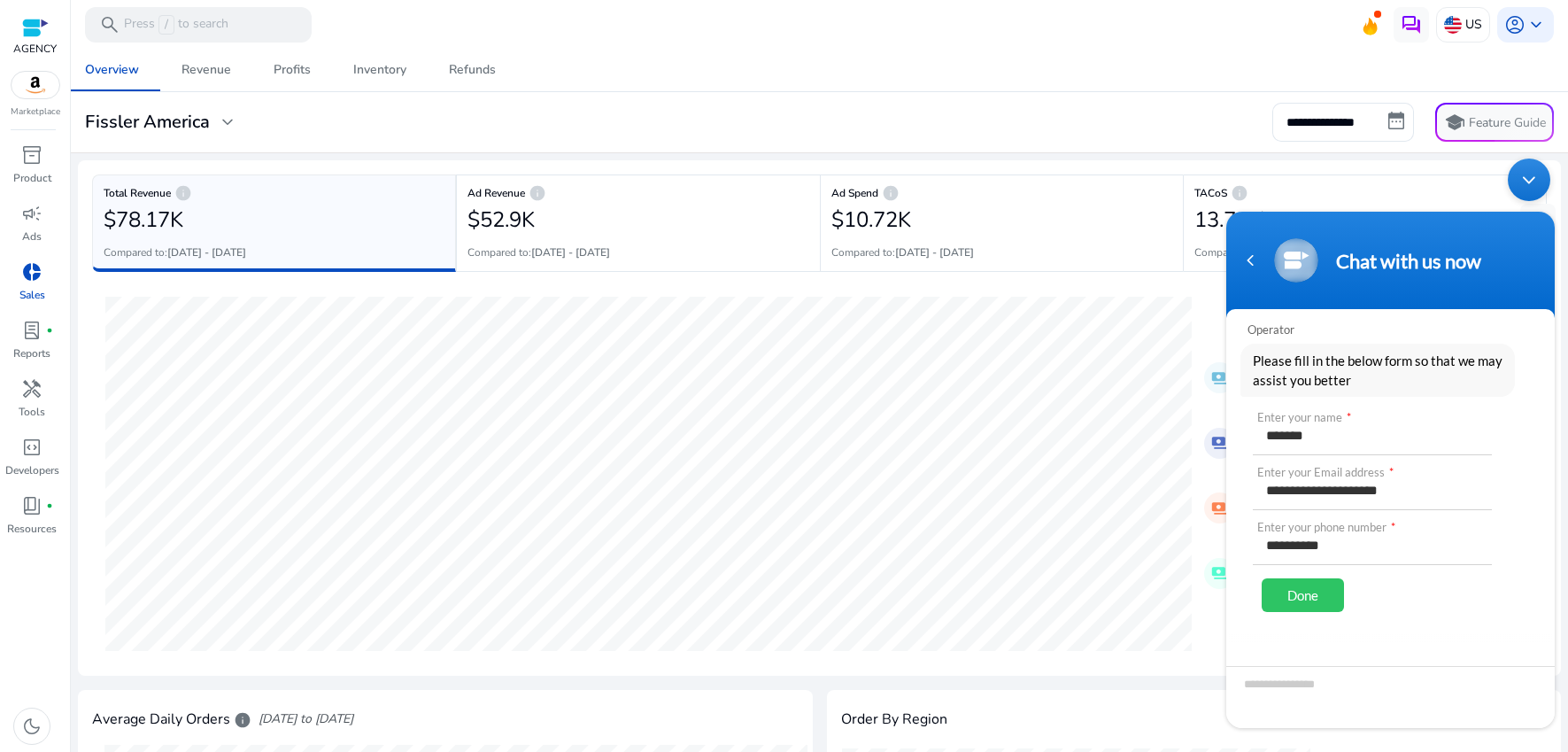
click at [1311, 590] on div "Done" at bounding box center [1303, 596] width 83 height 34
